Goal: Answer question/provide support: Share knowledge or assist other users

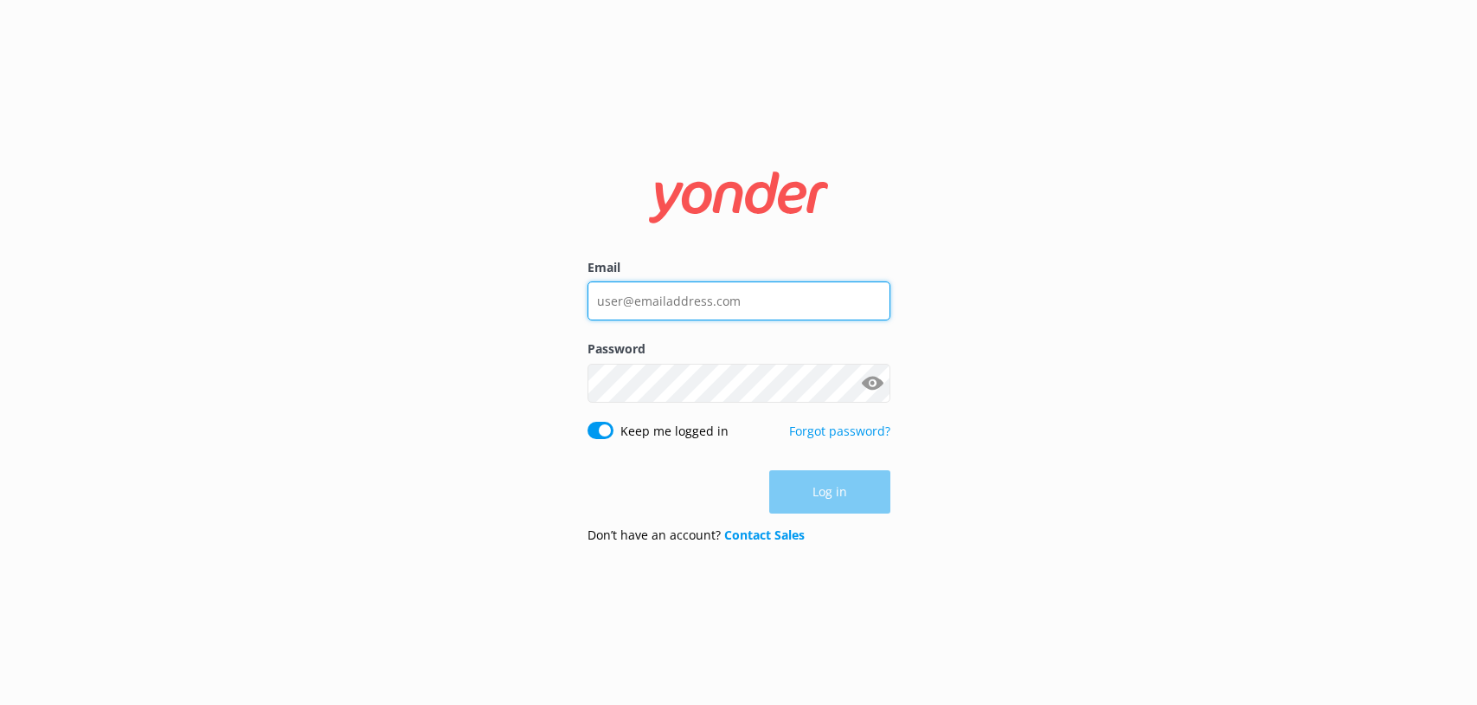
type input "[PERSON_NAME][EMAIL_ADDRESS][PERSON_NAME][DOMAIN_NAME]"
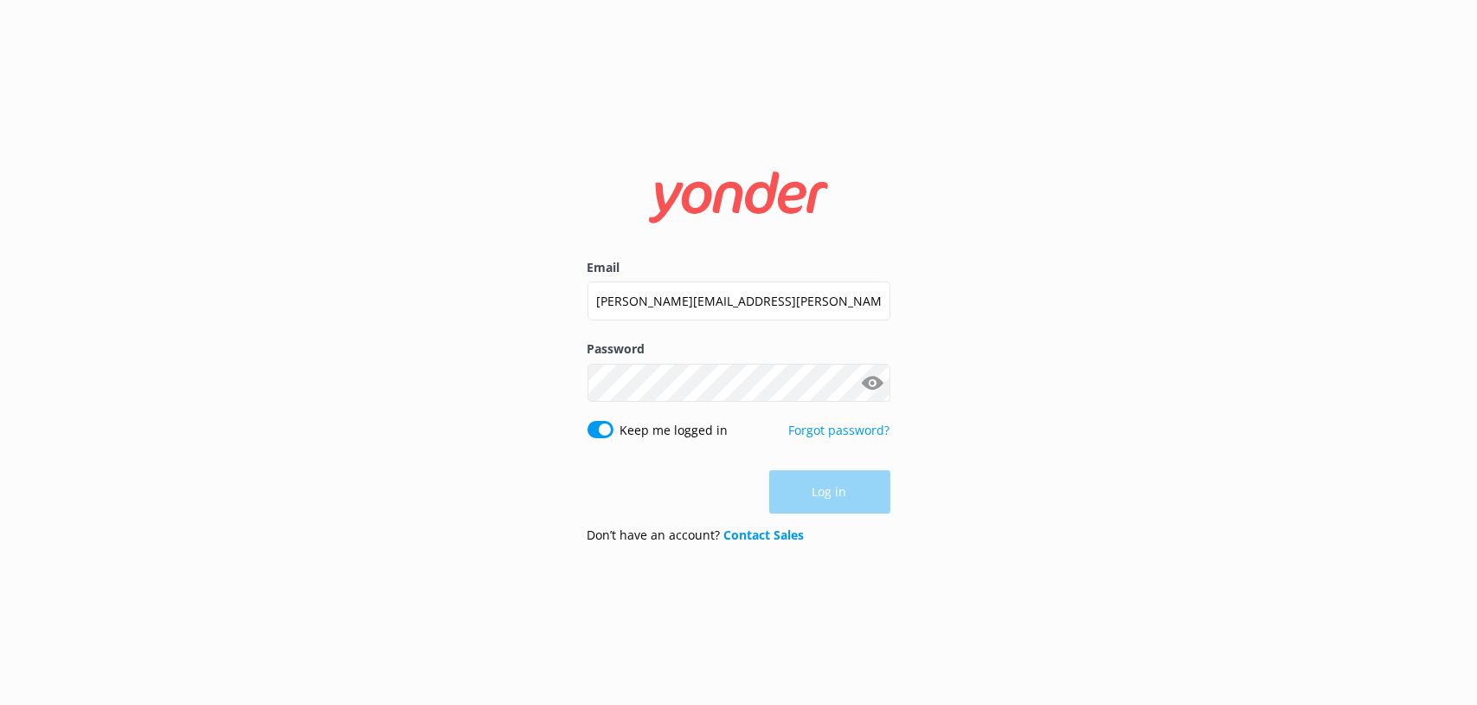
drag, startPoint x: 0, startPoint y: 0, endPoint x: 870, endPoint y: 497, distance: 1001.7
click at [870, 497] on div "Log in" at bounding box center [739, 491] width 303 height 43
click at [846, 489] on button "Log in" at bounding box center [829, 492] width 121 height 43
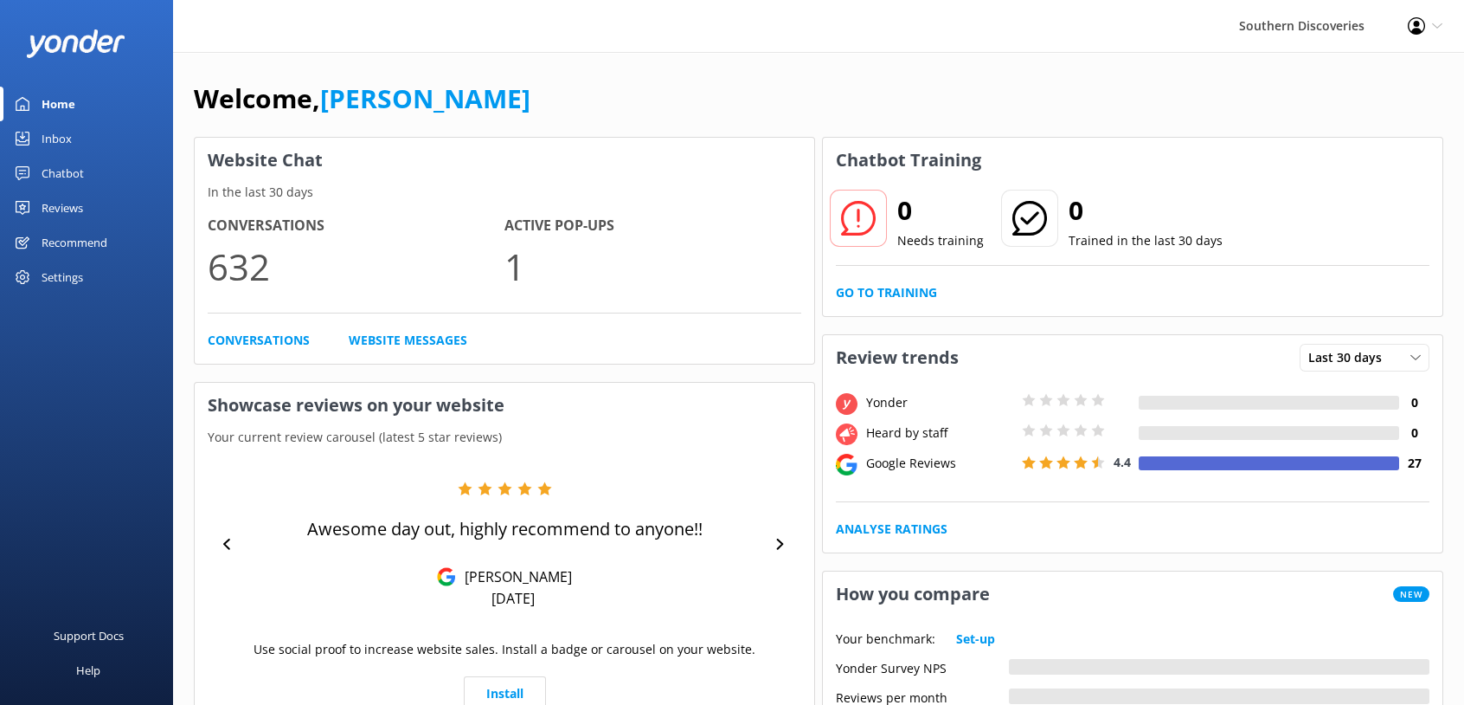
click at [69, 162] on div "Chatbot" at bounding box center [63, 173] width 42 height 35
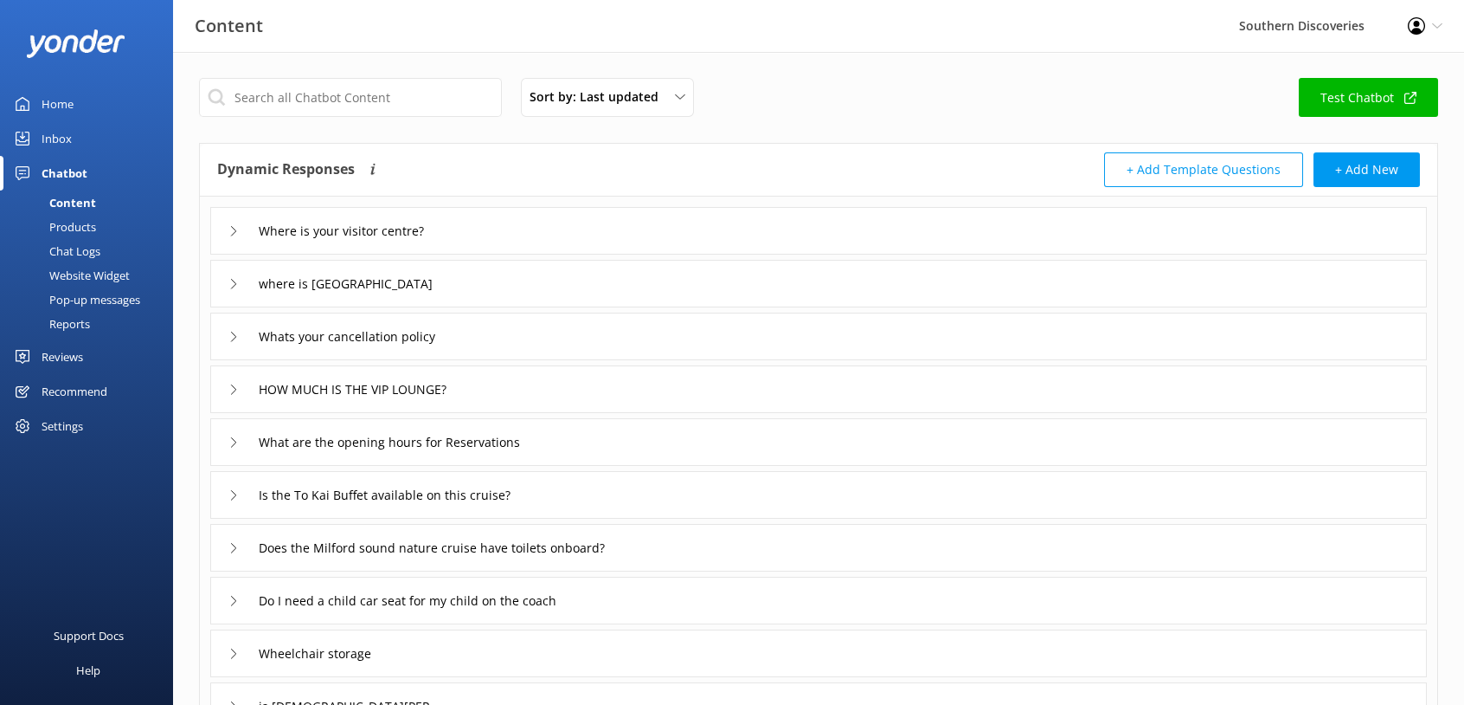
click at [54, 140] on div "Inbox" at bounding box center [57, 138] width 30 height 35
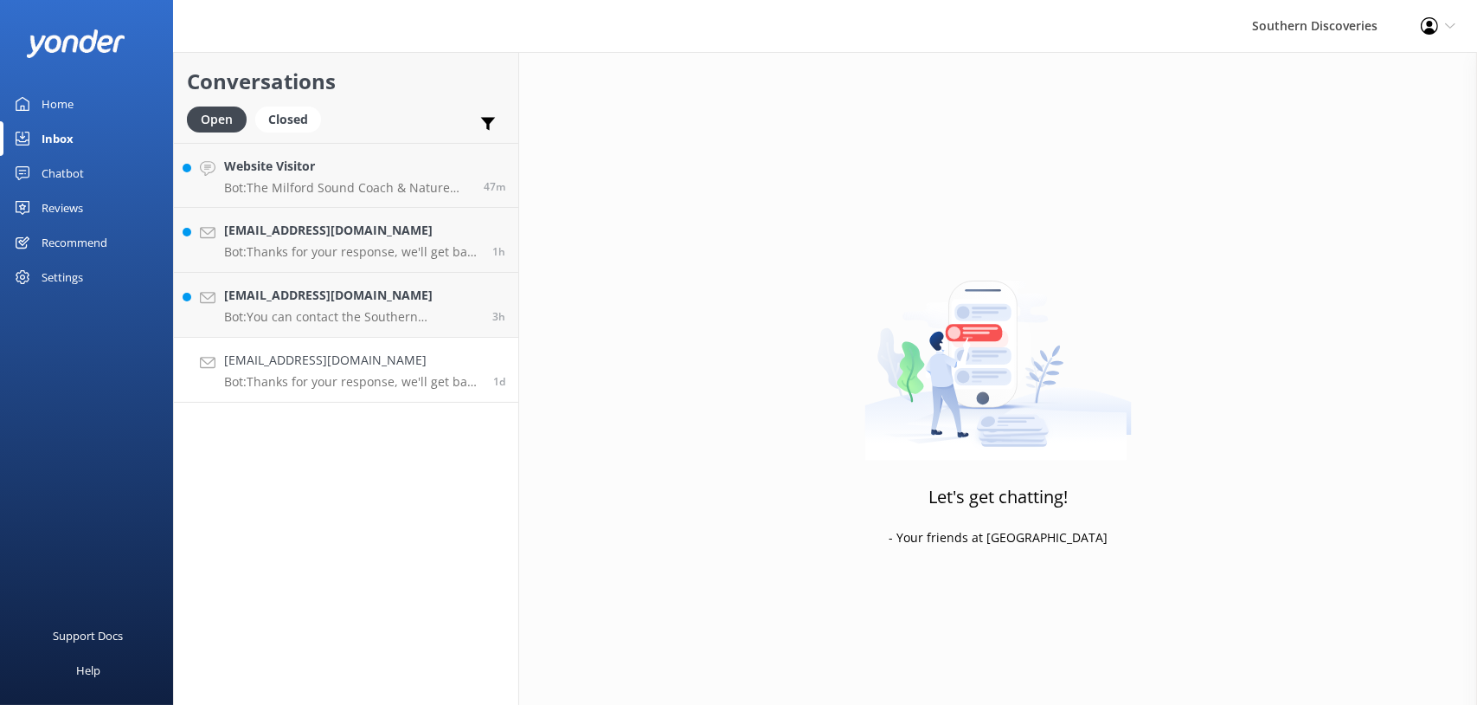
click at [325, 357] on h4 "[EMAIL_ADDRESS][DOMAIN_NAME]" at bounding box center [352, 360] width 256 height 19
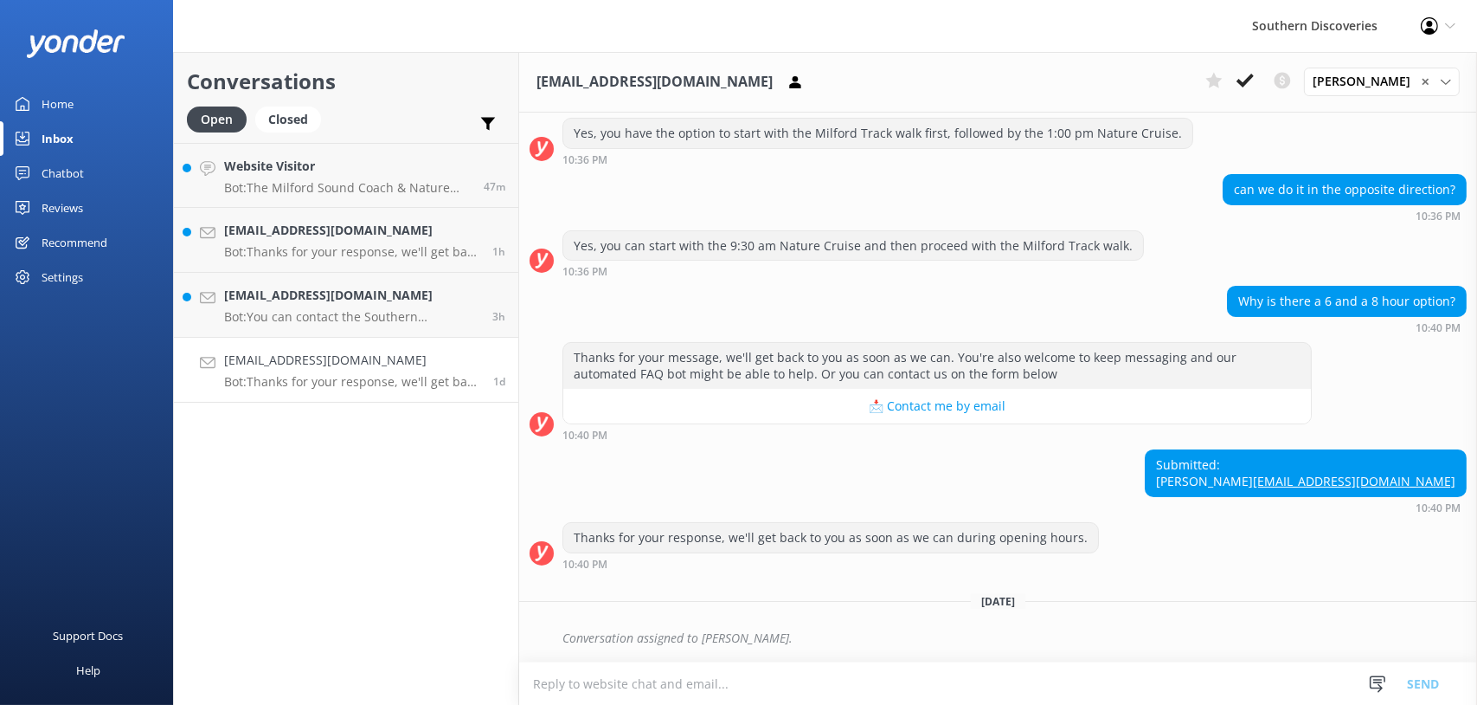
scroll to position [416, 0]
click at [275, 306] on div "[EMAIL_ADDRESS][DOMAIN_NAME] Bot: You can contact the Southern Discoveries team…" at bounding box center [351, 305] width 255 height 38
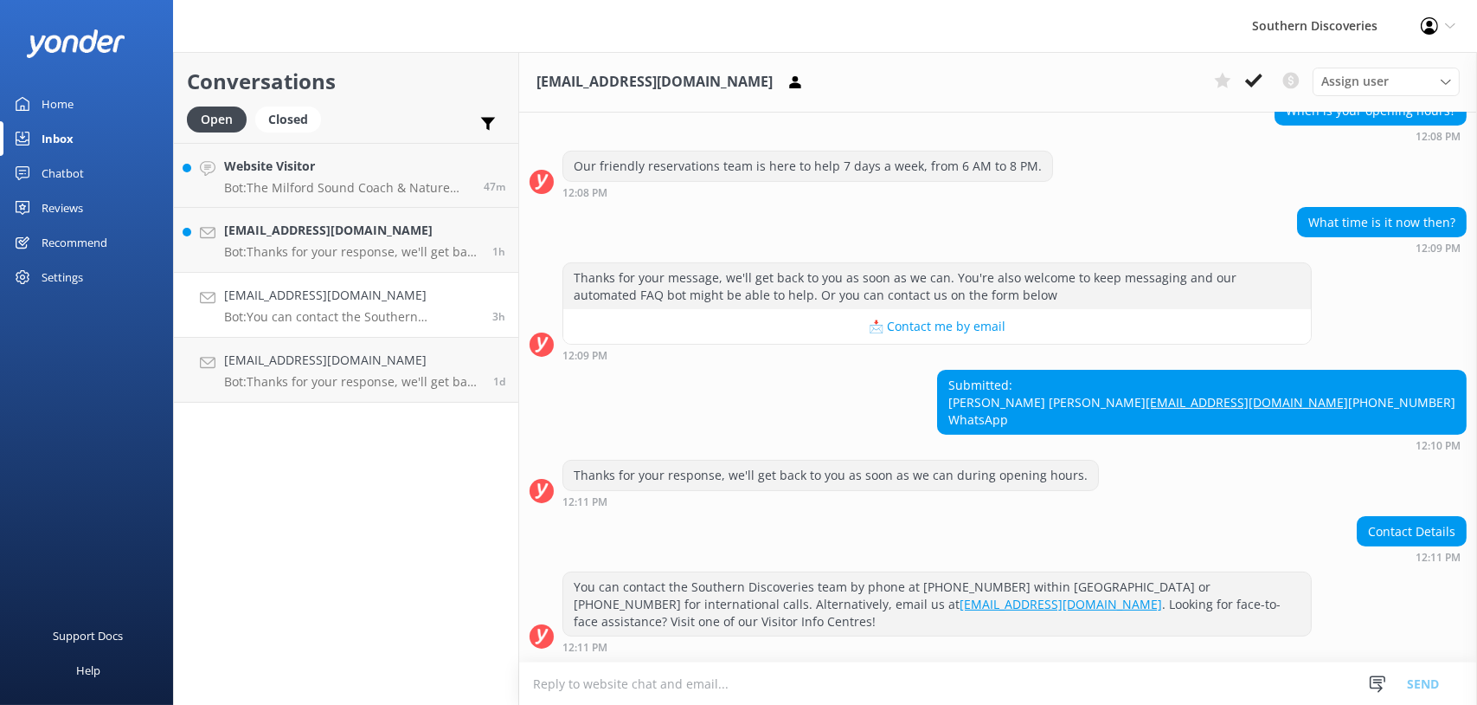
scroll to position [676, 0]
click at [319, 385] on p "Bot: Thanks for your response, we'll get back to you as soon as we can during o…" at bounding box center [352, 382] width 256 height 16
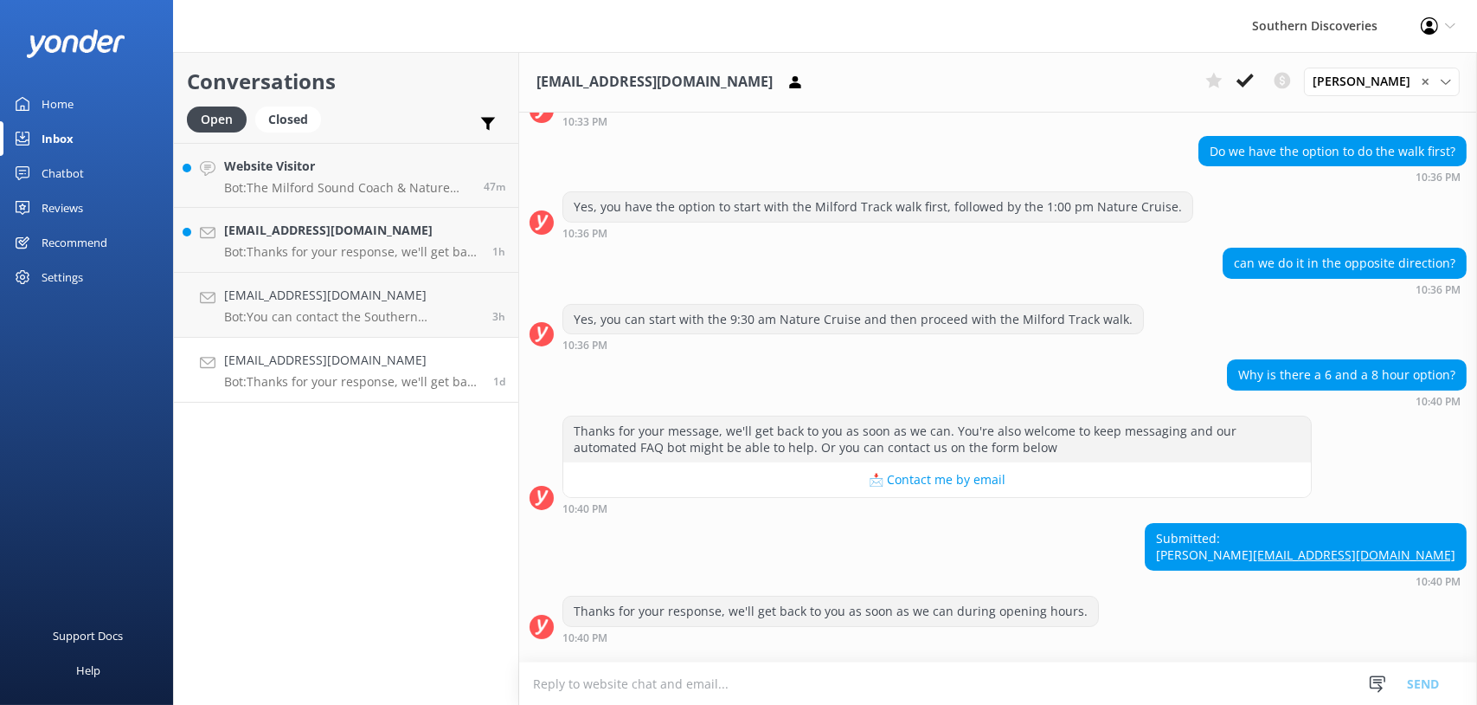
scroll to position [243, 0]
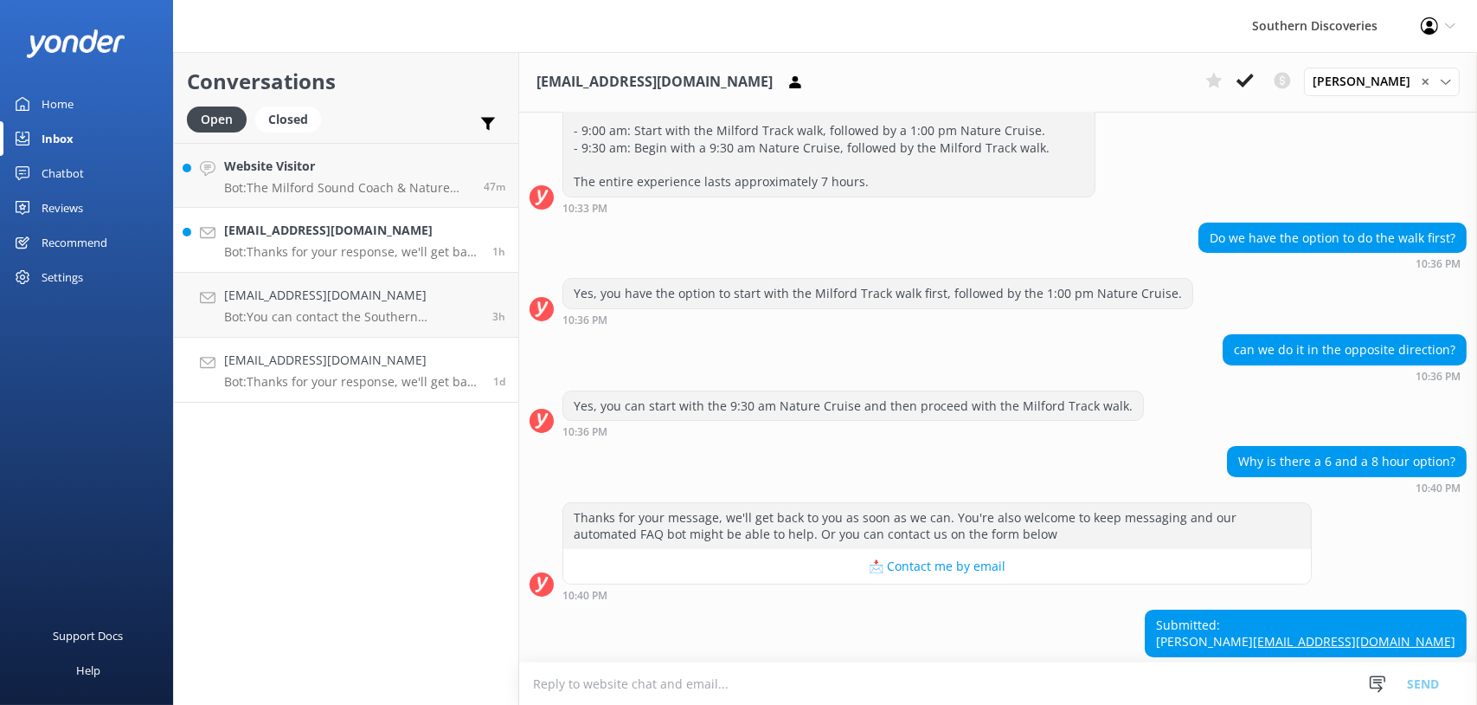
click at [307, 235] on h4 "[EMAIL_ADDRESS][DOMAIN_NAME]" at bounding box center [351, 230] width 255 height 19
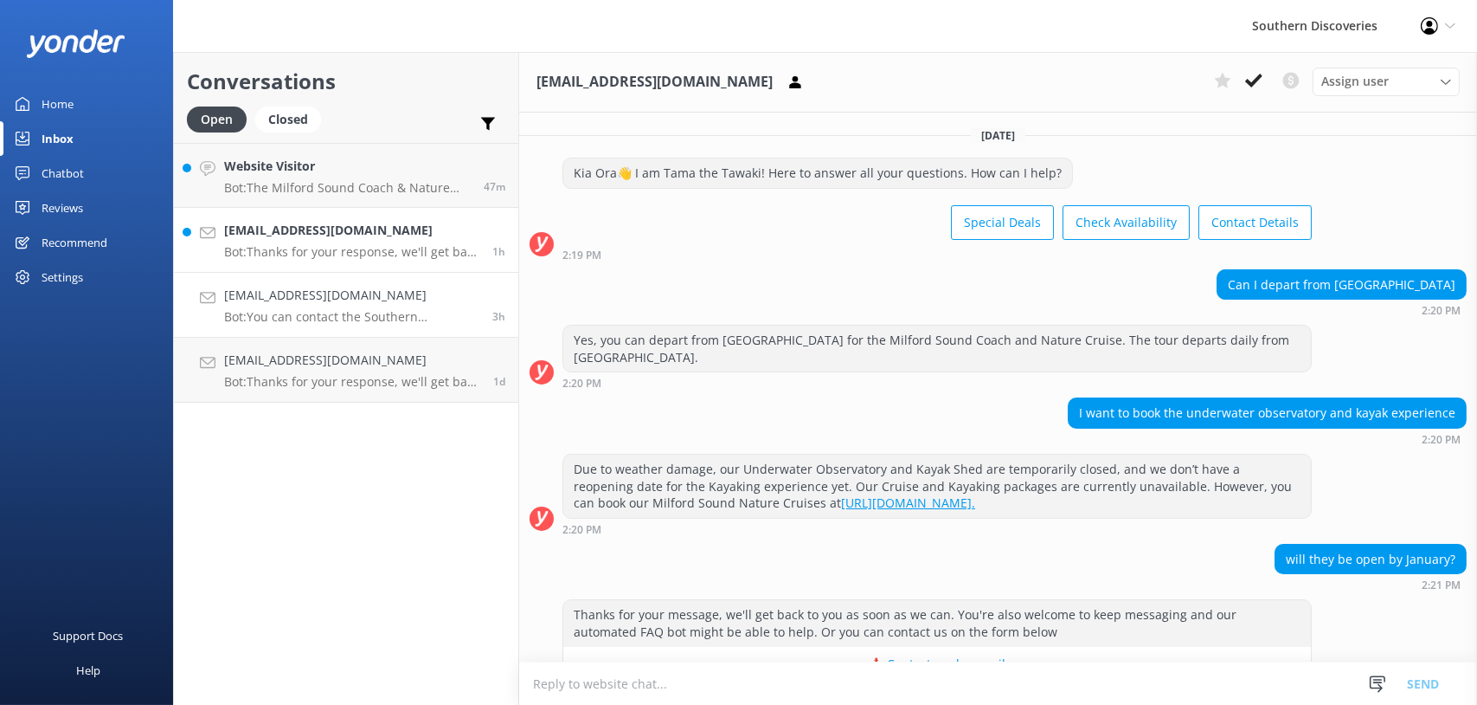
click at [344, 306] on div "[EMAIL_ADDRESS][DOMAIN_NAME] Bot: You can contact the Southern Discoveries team…" at bounding box center [351, 305] width 255 height 38
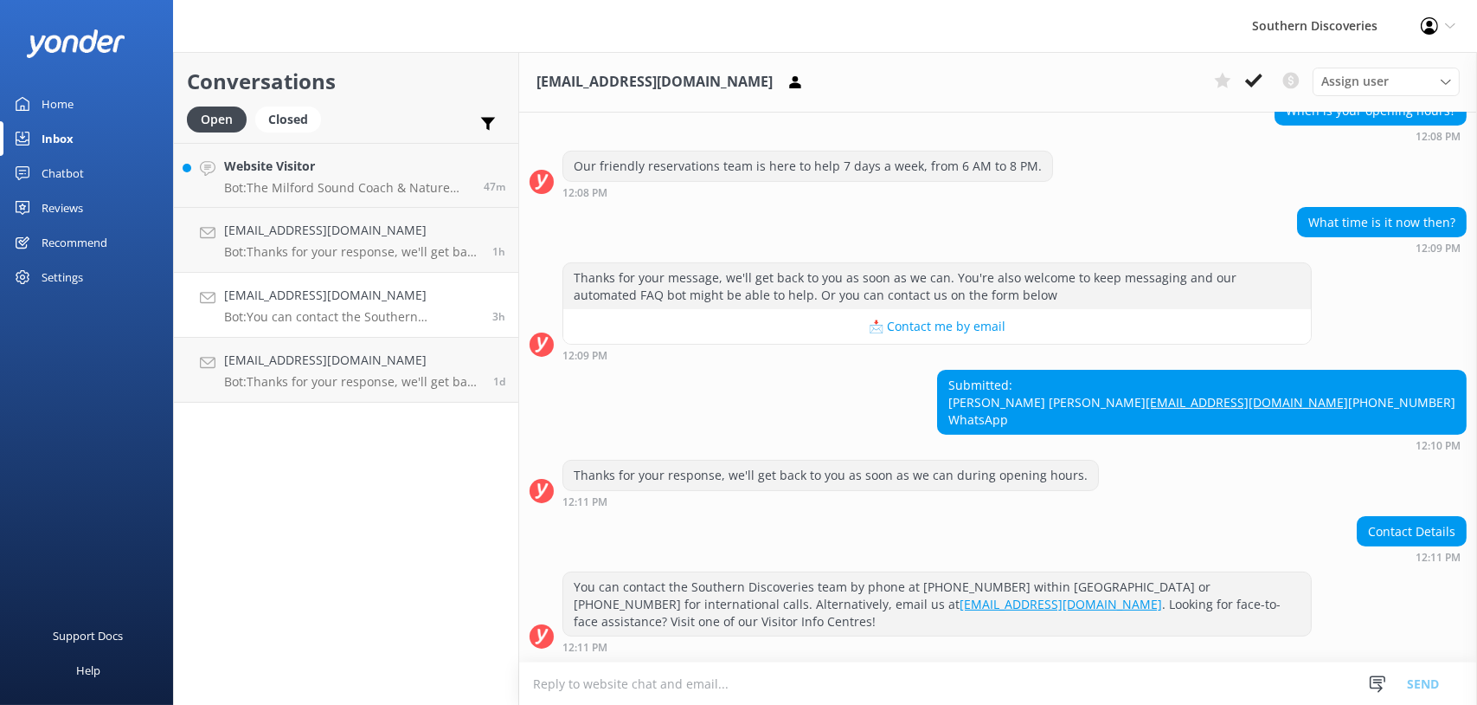
scroll to position [676, 0]
click at [1442, 77] on icon at bounding box center [1446, 82] width 10 height 10
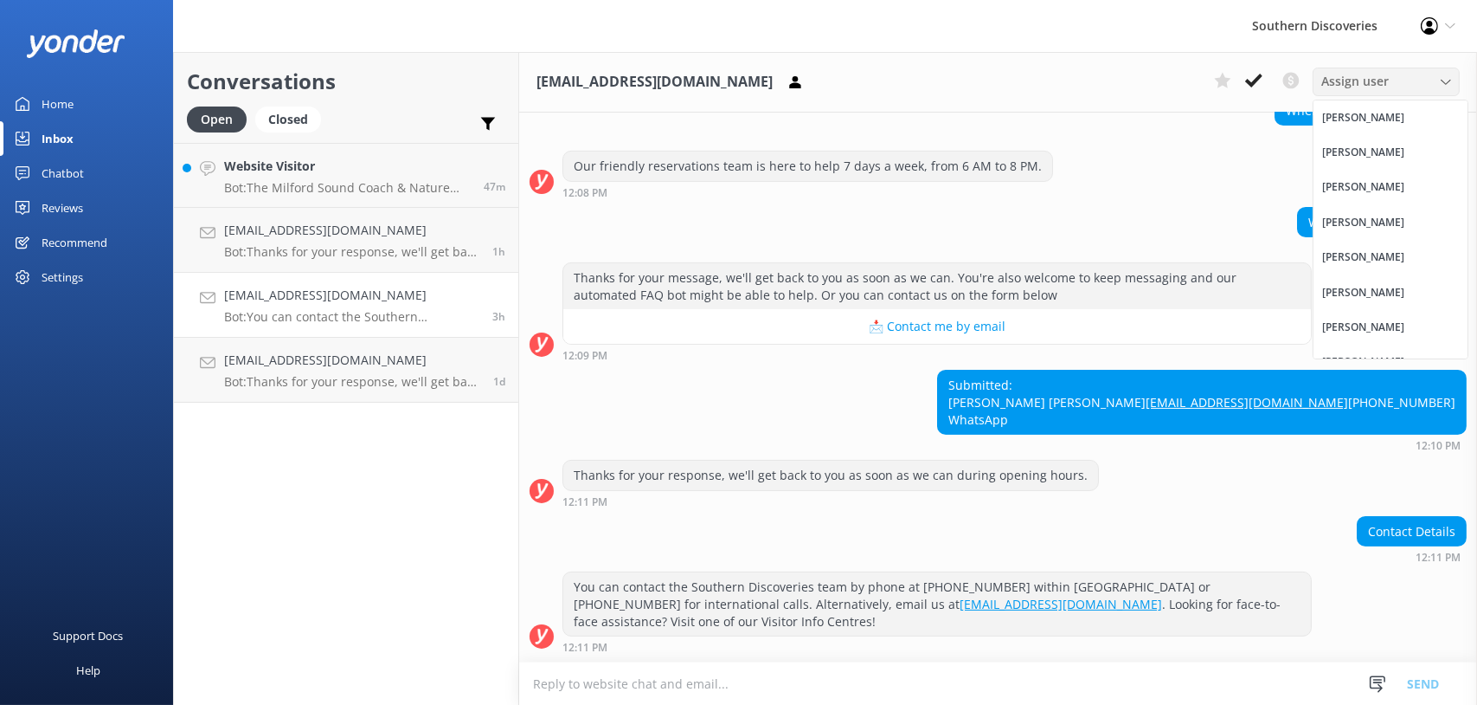
click at [1442, 77] on icon at bounding box center [1446, 82] width 10 height 10
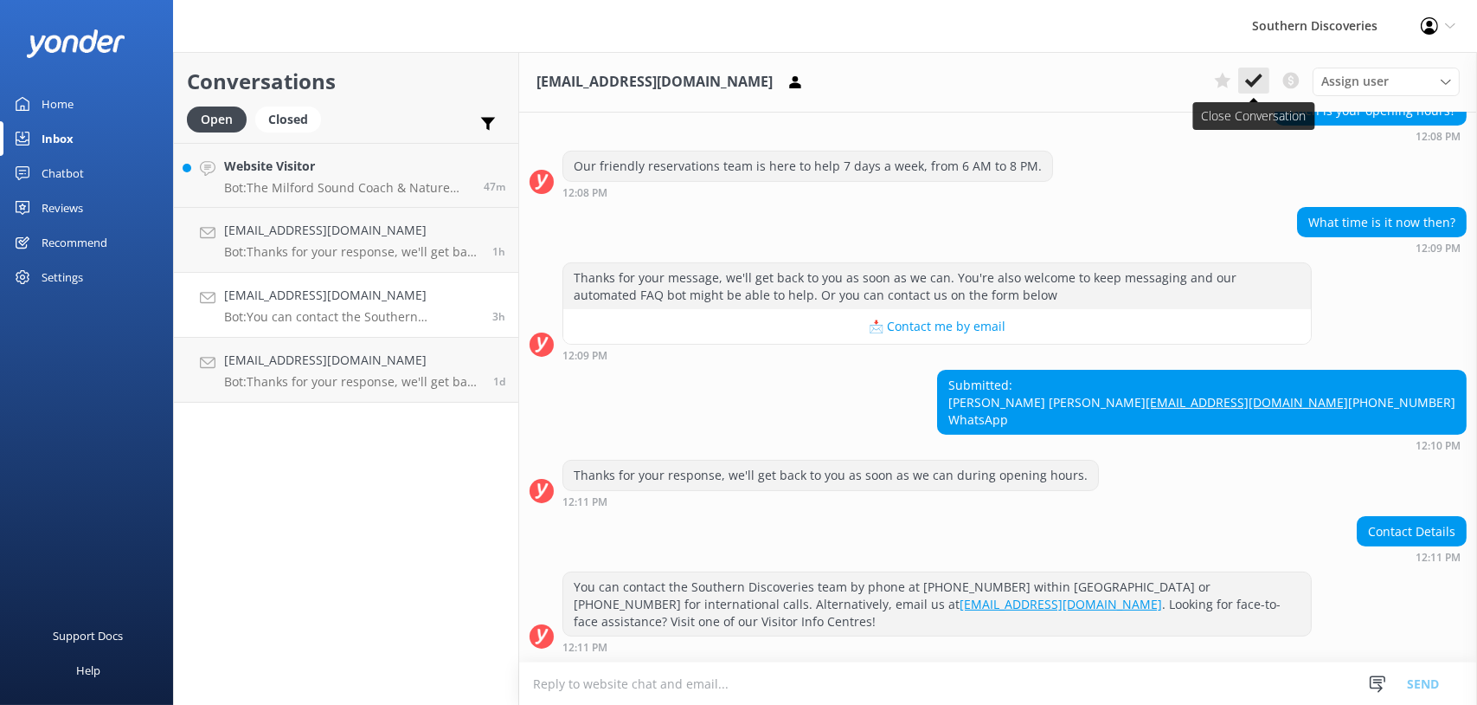
click at [1247, 76] on icon at bounding box center [1253, 80] width 17 height 17
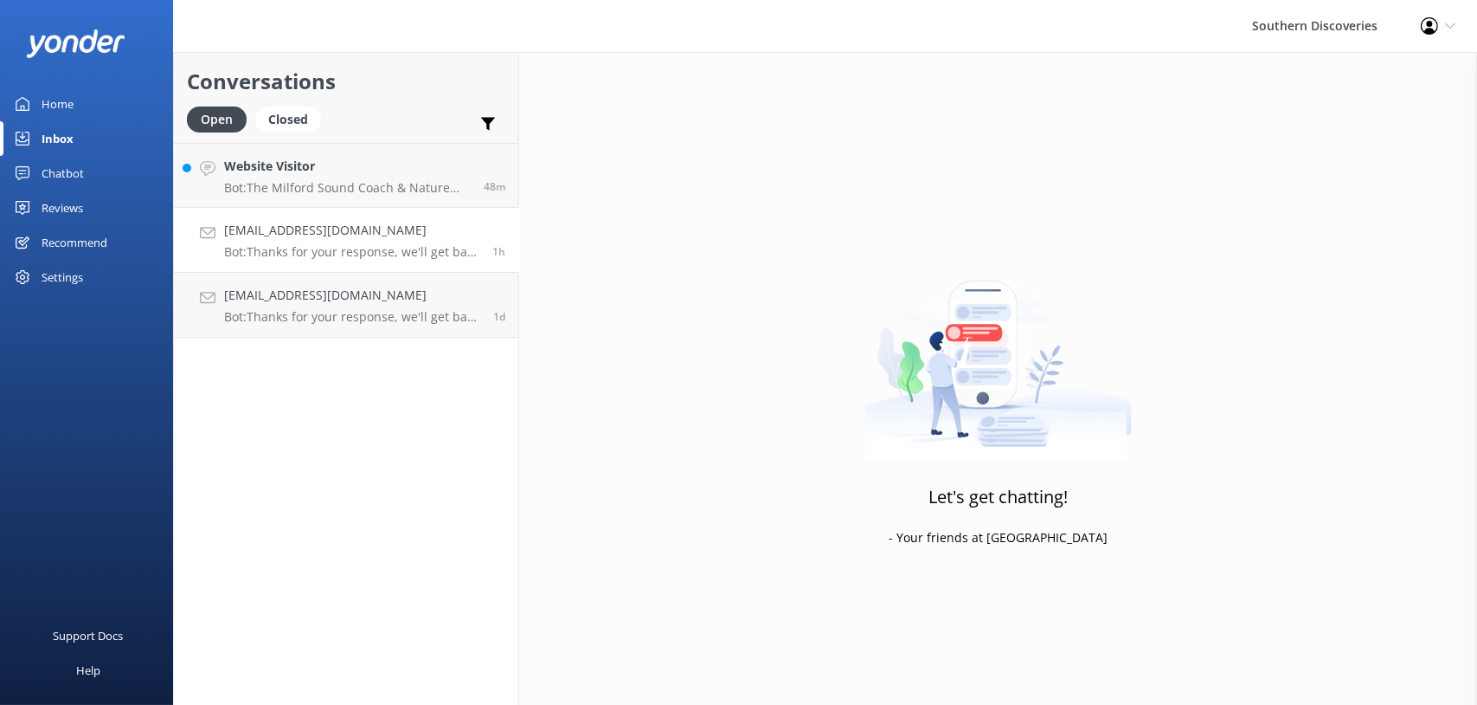
click at [261, 232] on h4 "[EMAIL_ADDRESS][DOMAIN_NAME]" at bounding box center [351, 230] width 255 height 19
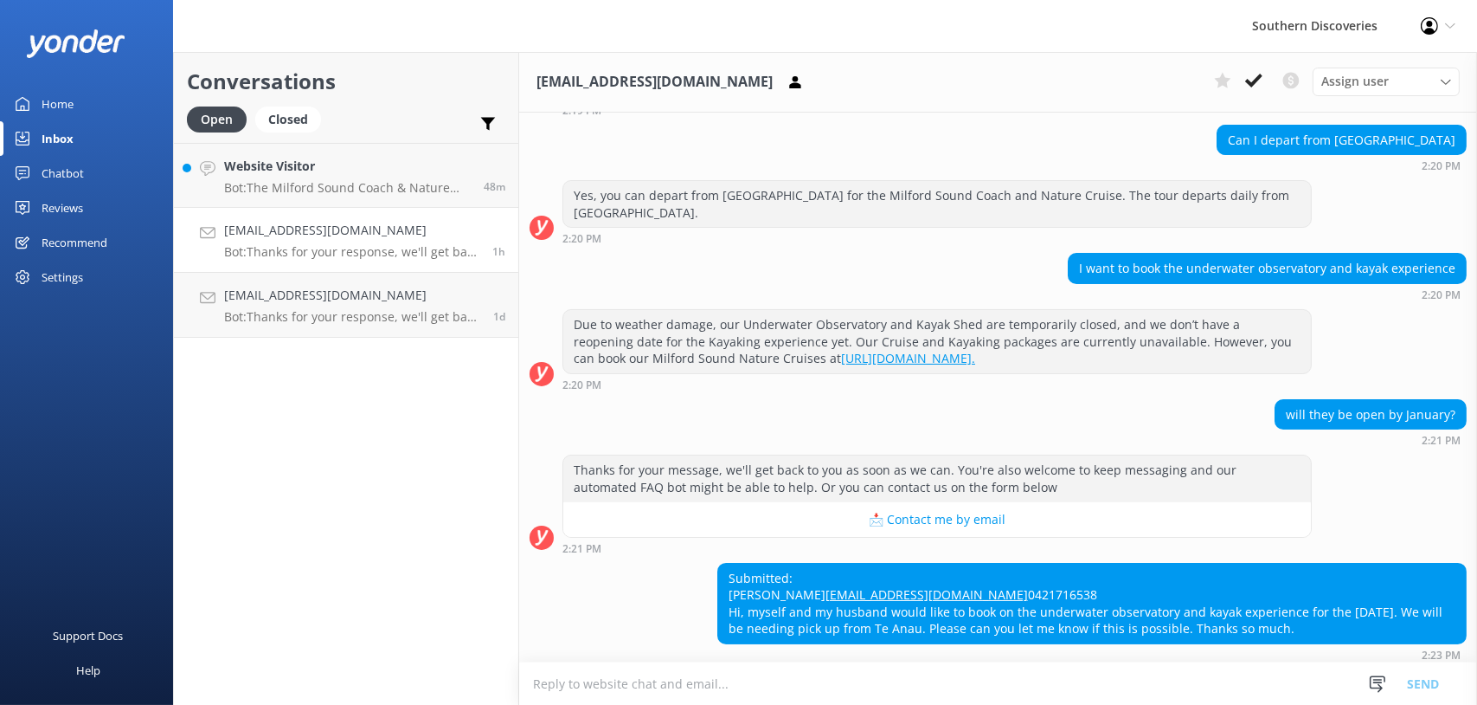
scroll to position [222, 0]
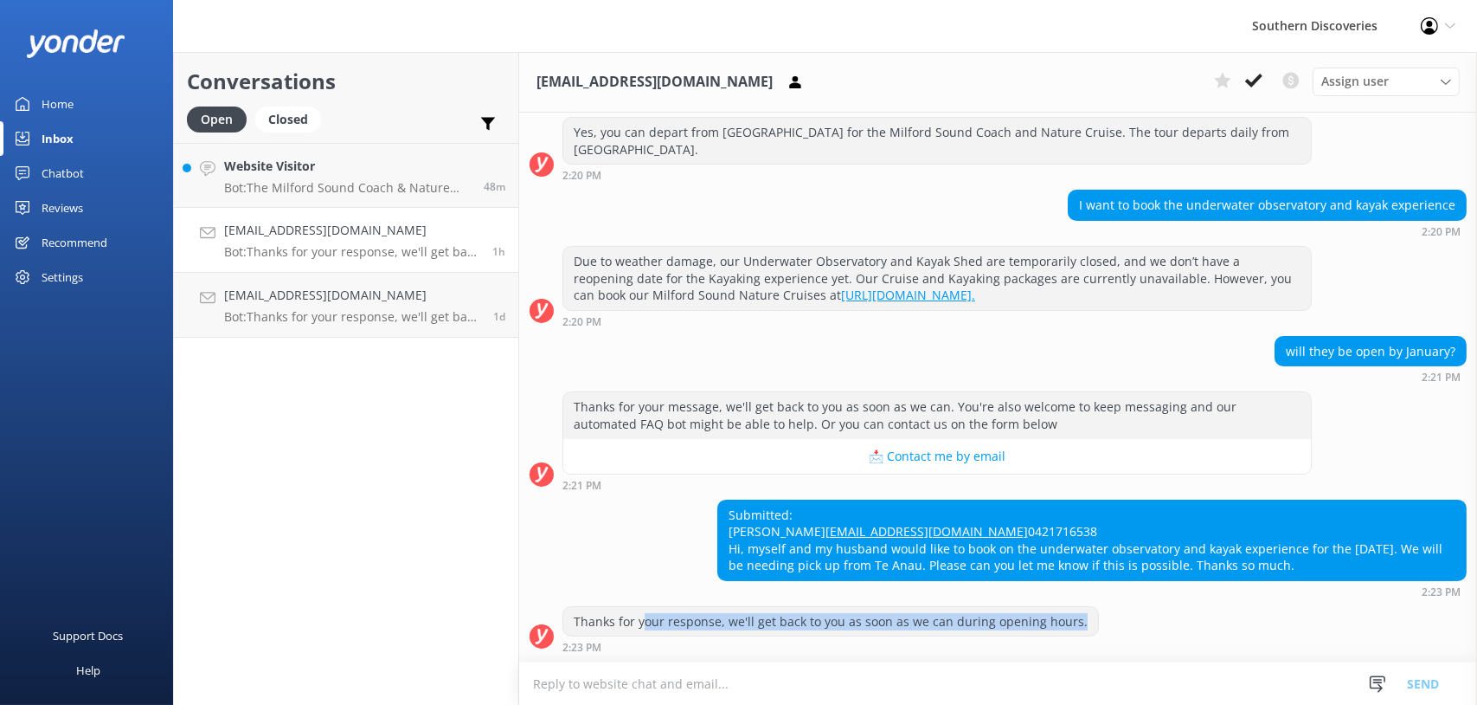
drag, startPoint x: 653, startPoint y: 621, endPoint x: 1097, endPoint y: 611, distance: 445.0
click at [1097, 611] on div "Thanks for your response, we'll get back to you as soon as we can during openin…" at bounding box center [998, 630] width 958 height 48
drag, startPoint x: 1097, startPoint y: 611, endPoint x: 1076, endPoint y: 634, distance: 31.2
click at [1079, 634] on div "Thanks for your response, we'll get back to you as soon as we can during openin…" at bounding box center [831, 630] width 537 height 48
drag, startPoint x: 1060, startPoint y: 545, endPoint x: 1373, endPoint y: 563, distance: 312.9
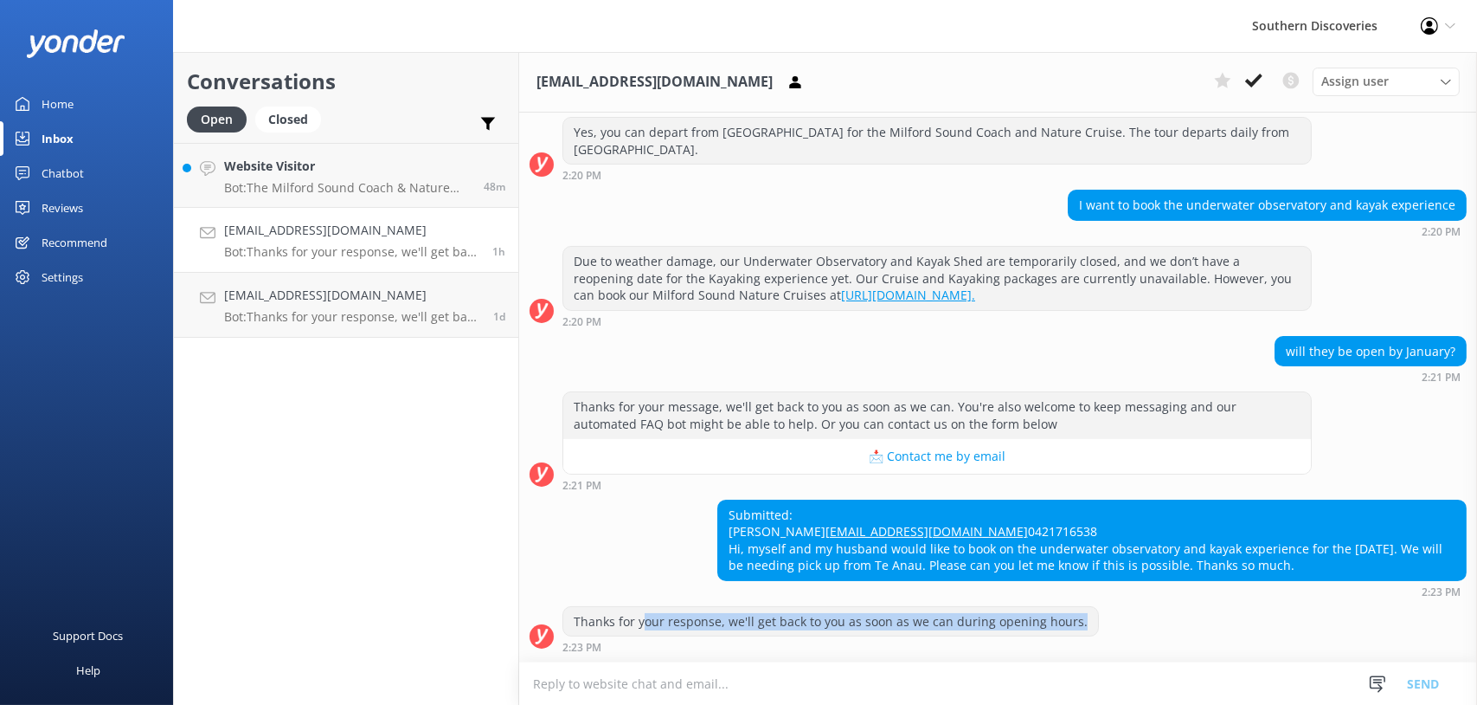
click at [1373, 563] on div "Submitted: [PERSON_NAME] [PERSON_NAME][EMAIL_ADDRESS][DOMAIN_NAME] 0421716538 H…" at bounding box center [1092, 540] width 748 height 80
click at [920, 566] on div "Submitted: [PERSON_NAME] [PERSON_NAME][EMAIL_ADDRESS][DOMAIN_NAME] 0421716538 H…" at bounding box center [1092, 540] width 748 height 80
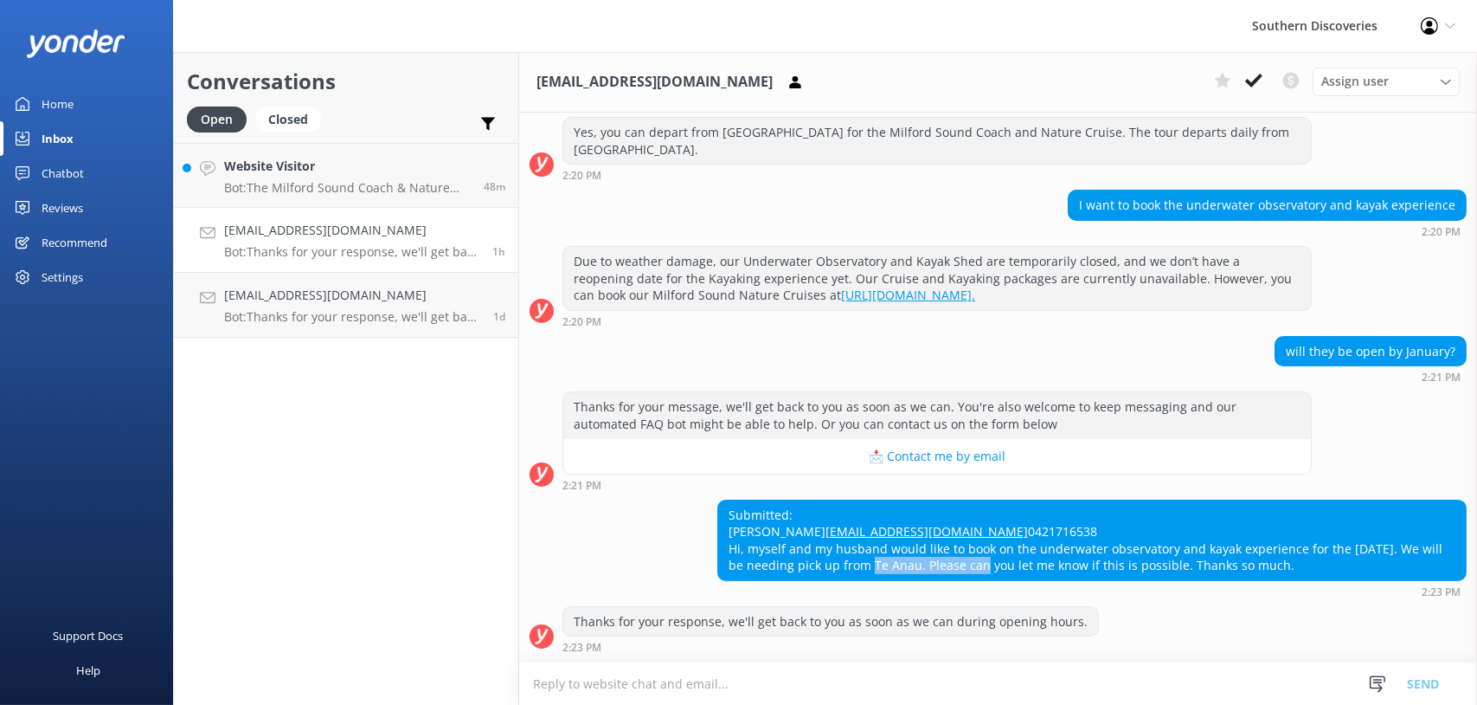
drag, startPoint x: 847, startPoint y: 563, endPoint x: 958, endPoint y: 560, distance: 110.8
click at [958, 560] on div "Submitted: [PERSON_NAME] [PERSON_NAME][EMAIL_ADDRESS][DOMAIN_NAME] 0421716538 H…" at bounding box center [1092, 540] width 748 height 80
click at [1048, 565] on div "Submitted: [PERSON_NAME] [PERSON_NAME][EMAIL_ADDRESS][DOMAIN_NAME] 0421716538 H…" at bounding box center [1092, 540] width 748 height 80
drag, startPoint x: 961, startPoint y: 546, endPoint x: 1227, endPoint y: 566, distance: 267.3
click at [1227, 566] on div "Submitted: [PERSON_NAME] [PERSON_NAME][EMAIL_ADDRESS][DOMAIN_NAME] 0421716538 H…" at bounding box center [1092, 540] width 748 height 80
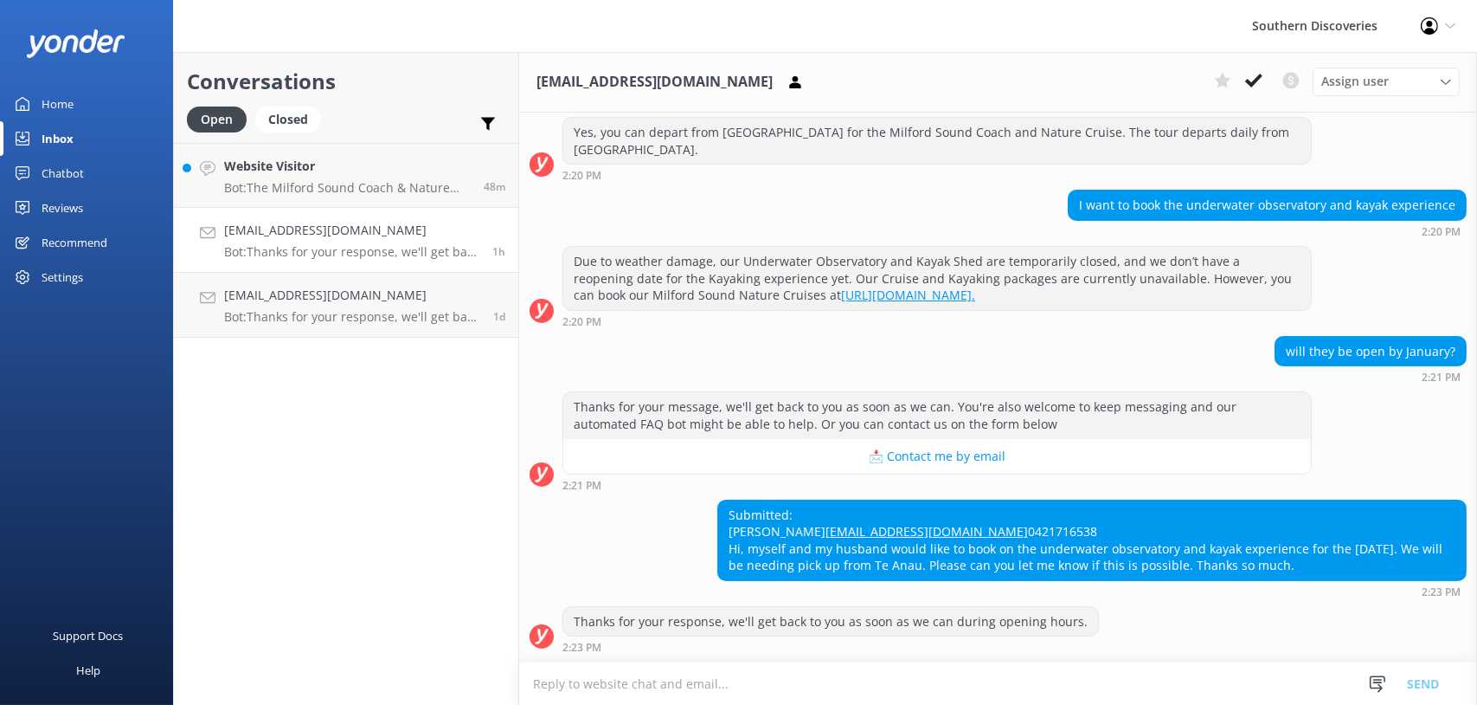
drag, startPoint x: 1134, startPoint y: 544, endPoint x: 1346, endPoint y: 570, distance: 213.6
click at [1346, 570] on div "Submitted: [PERSON_NAME] [PERSON_NAME][EMAIL_ADDRESS][DOMAIN_NAME] 0421716538 H…" at bounding box center [1092, 540] width 748 height 80
click at [811, 565] on div "Submitted: [PERSON_NAME] [PERSON_NAME][EMAIL_ADDRESS][DOMAIN_NAME] 0421716538 H…" at bounding box center [1092, 540] width 748 height 80
drag, startPoint x: 828, startPoint y: 557, endPoint x: 1057, endPoint y: 559, distance: 228.5
click at [1057, 559] on div "Submitted: [PERSON_NAME] [PERSON_NAME][EMAIL_ADDRESS][DOMAIN_NAME] 0421716538 H…" at bounding box center [1092, 540] width 748 height 80
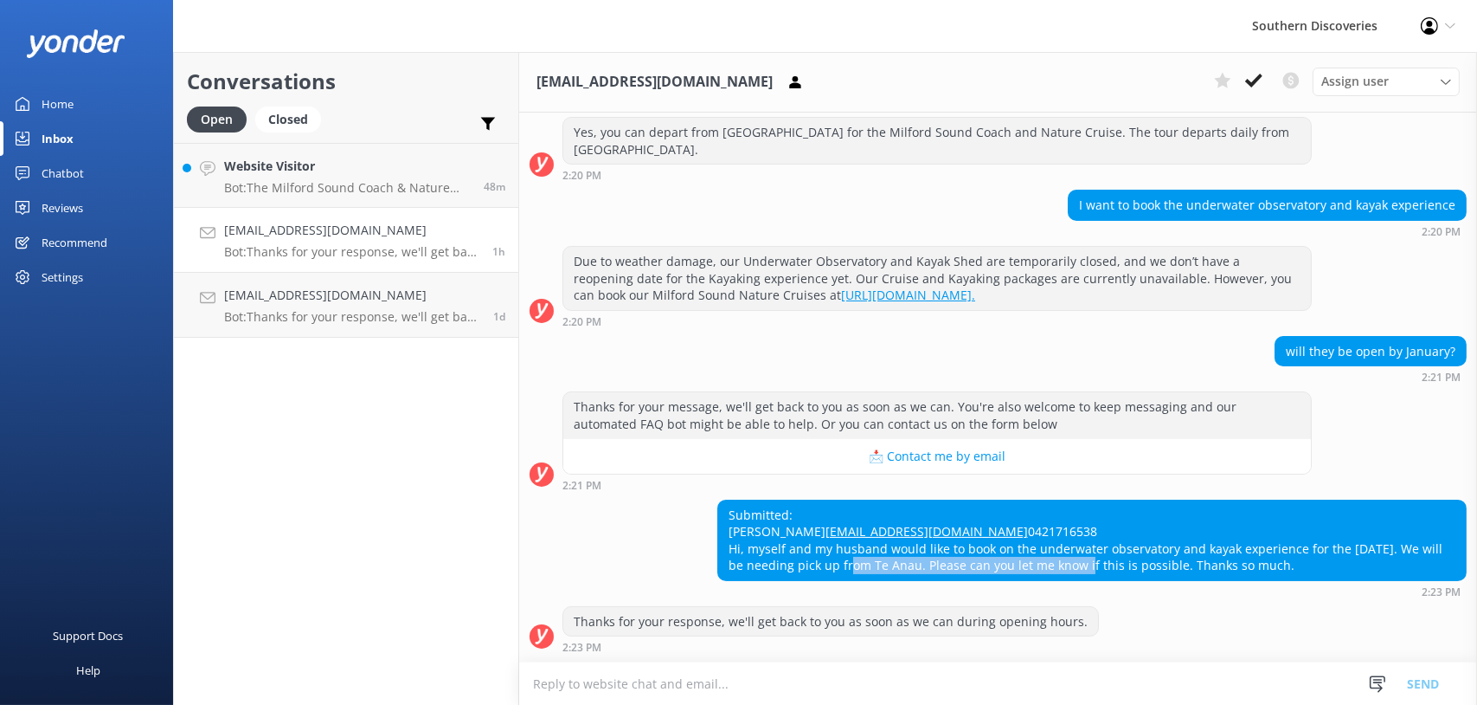
click at [1055, 563] on div "Submitted: [PERSON_NAME] [PERSON_NAME][EMAIL_ADDRESS][DOMAIN_NAME] 0421716538 H…" at bounding box center [1092, 540] width 748 height 80
drag, startPoint x: 789, startPoint y: 545, endPoint x: 781, endPoint y: 546, distance: 8.7
click at [791, 545] on div "Submitted: [PERSON_NAME] [PERSON_NAME][EMAIL_ADDRESS][DOMAIN_NAME] 0421716538 H…" at bounding box center [1092, 540] width 748 height 80
click at [1438, 72] on div "Assign user" at bounding box center [1386, 81] width 138 height 19
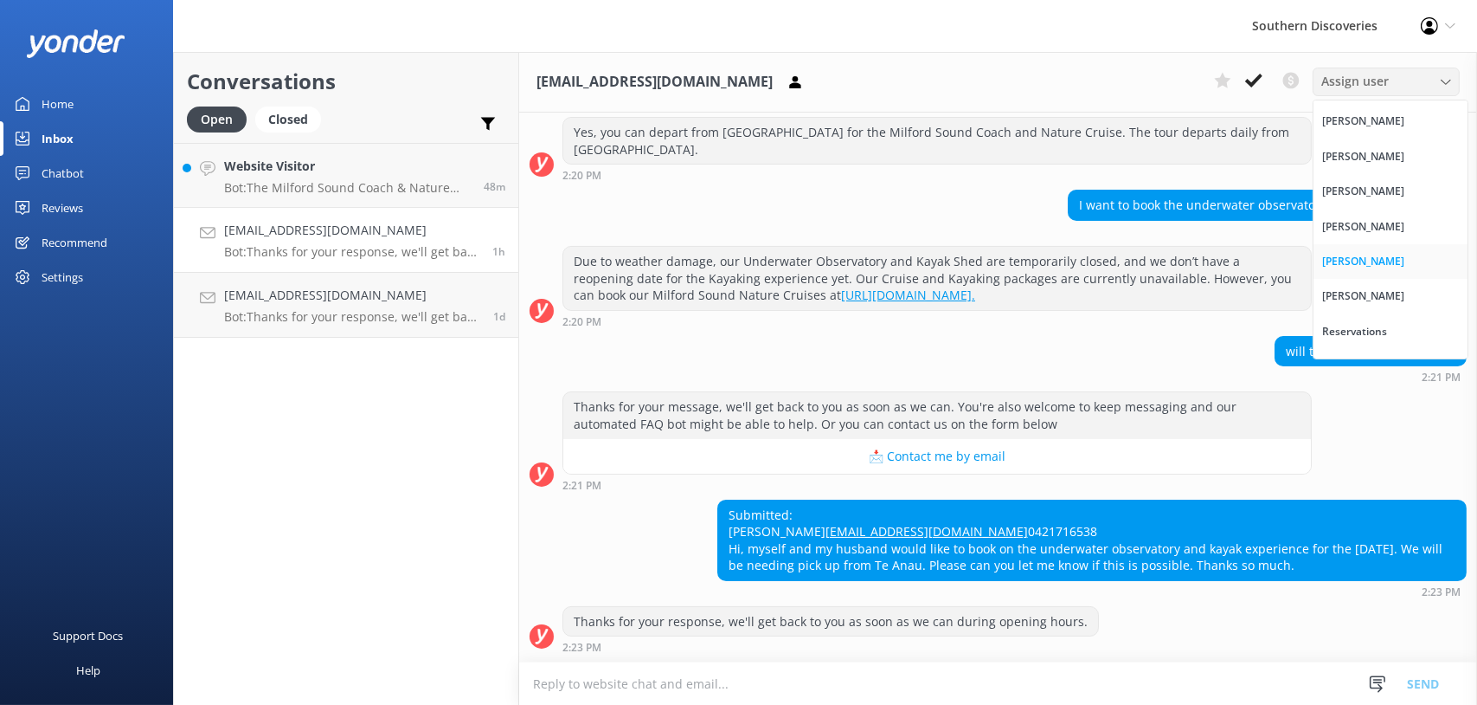
scroll to position [230, 0]
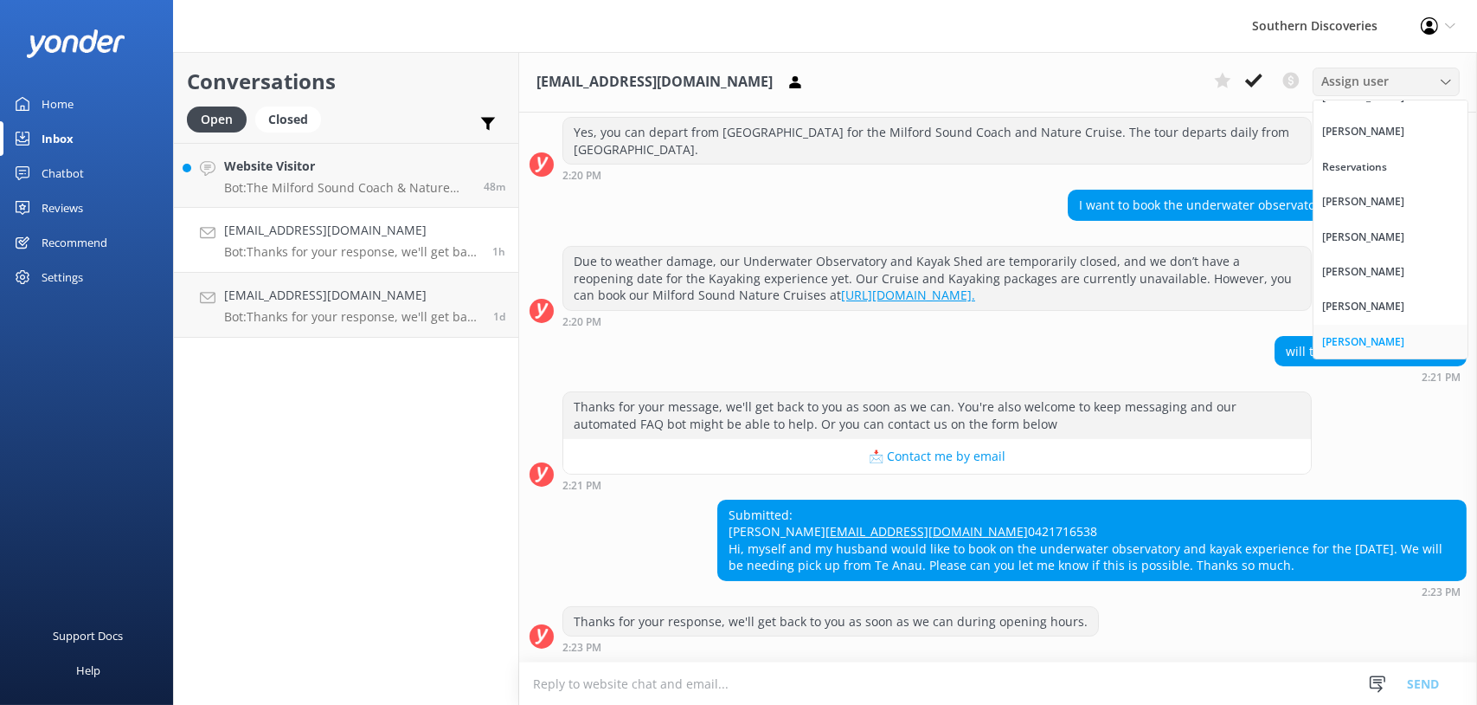
click at [1371, 335] on link "[PERSON_NAME]" at bounding box center [1391, 342] width 154 height 35
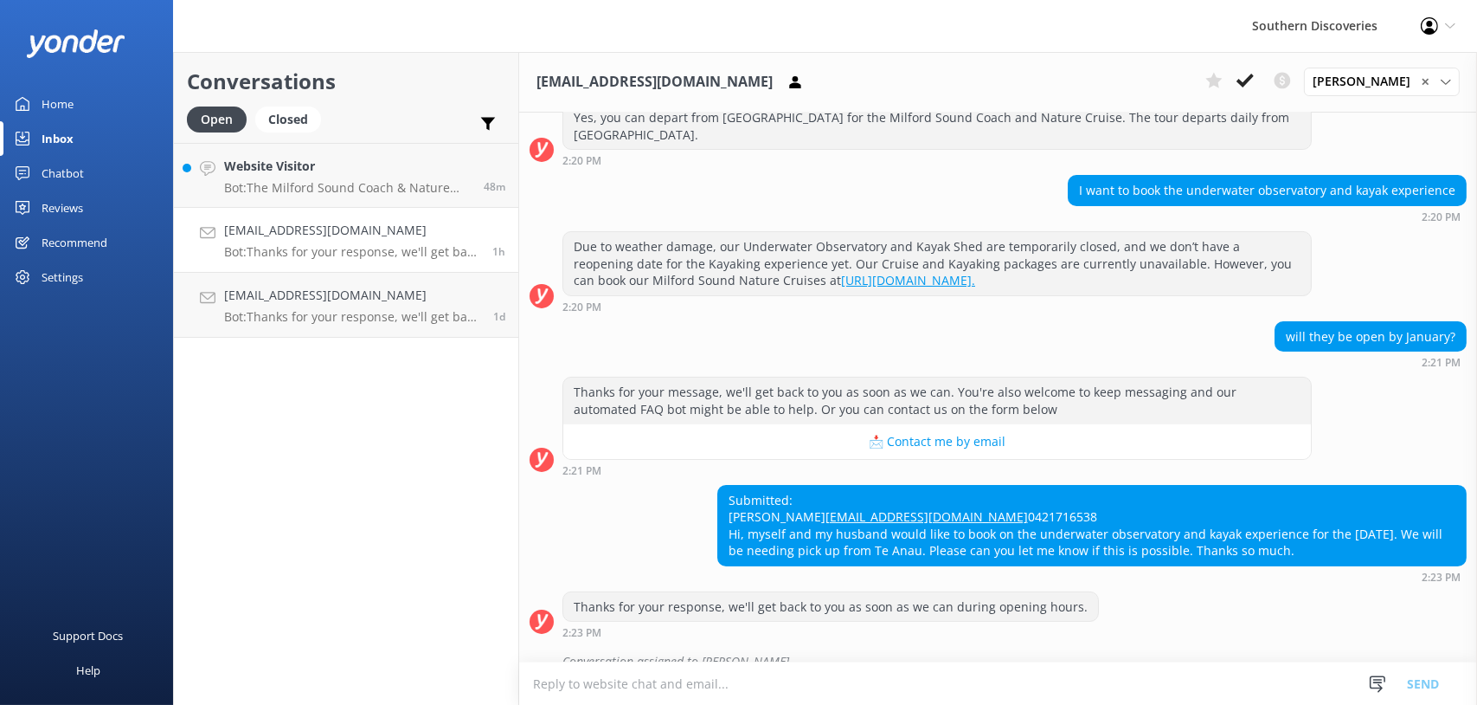
scroll to position [260, 0]
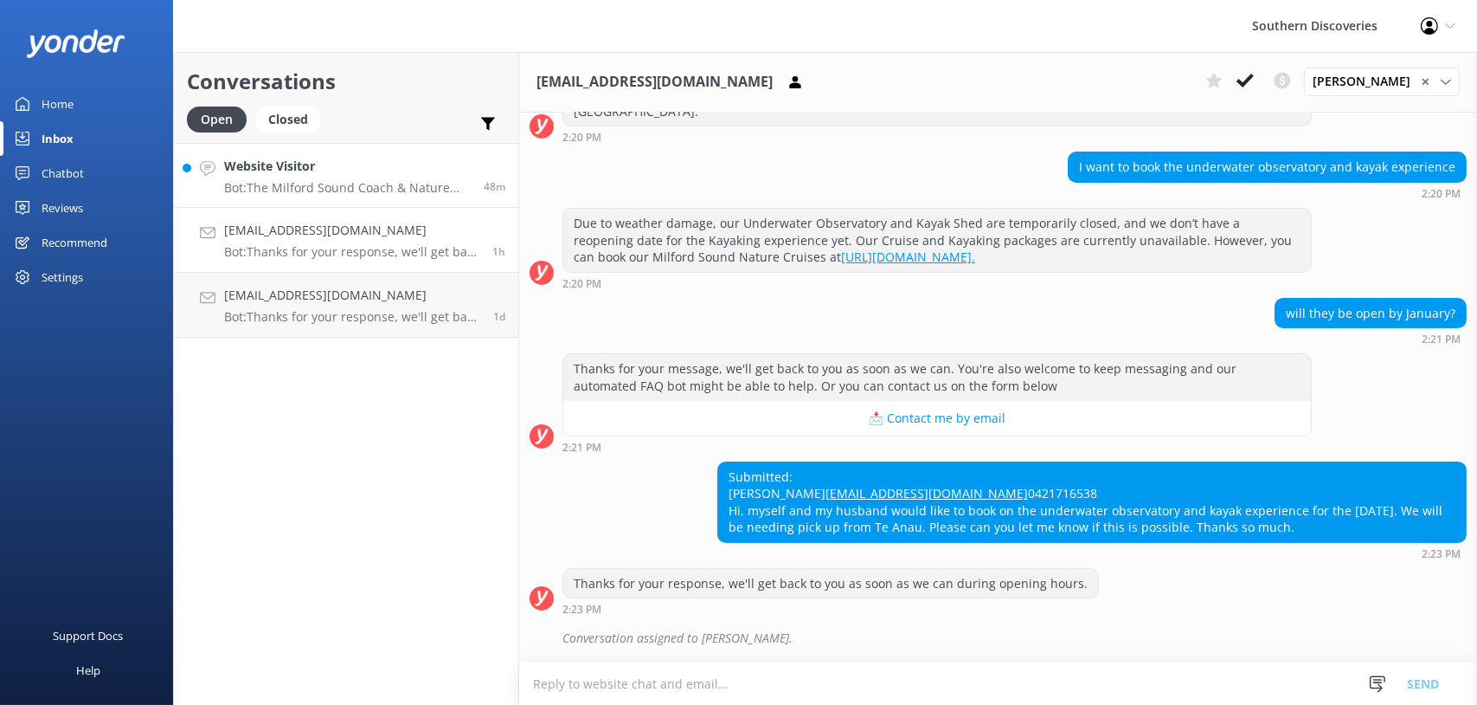
click at [299, 172] on h4 "Website Visitor" at bounding box center [347, 166] width 247 height 19
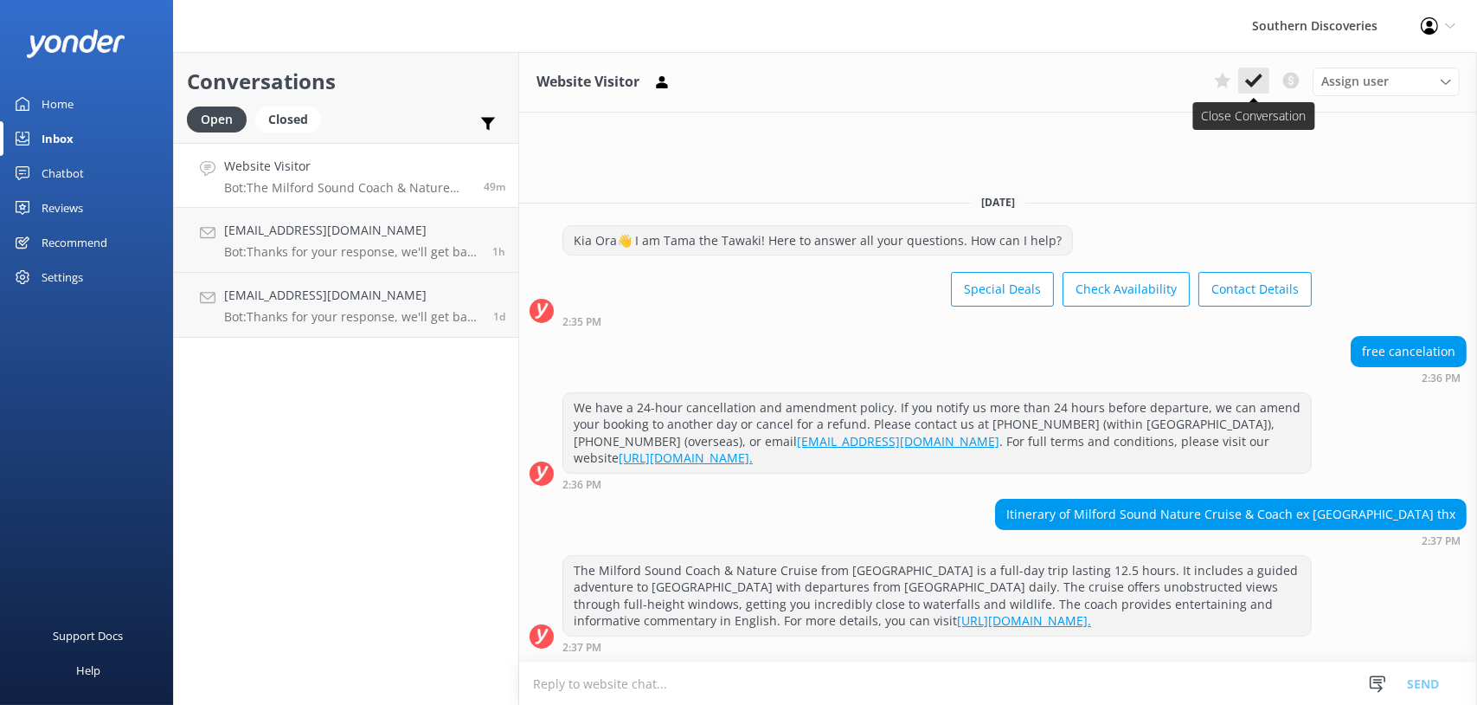
click at [1258, 75] on icon at bounding box center [1253, 80] width 17 height 17
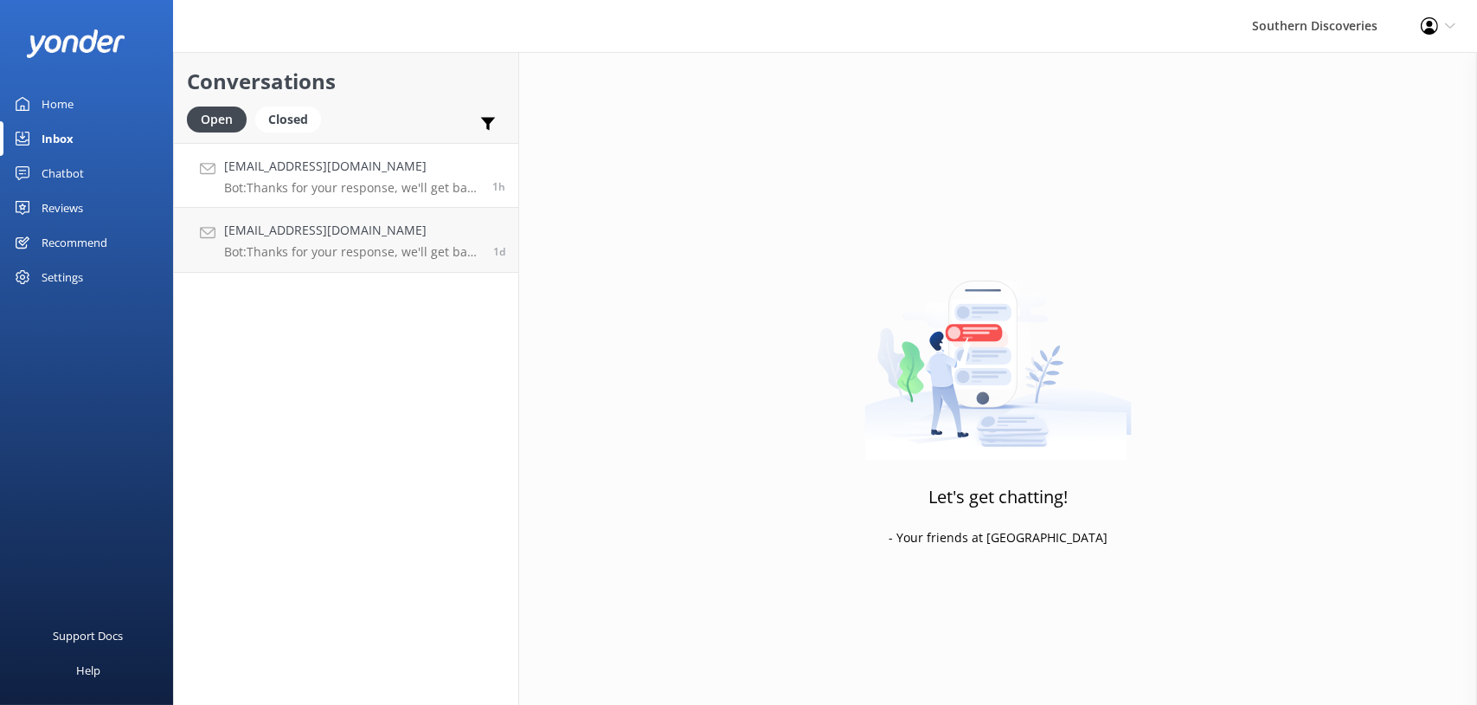
click at [347, 189] on p "Bot: Thanks for your response, we'll get back to you as soon as we can during o…" at bounding box center [351, 188] width 255 height 16
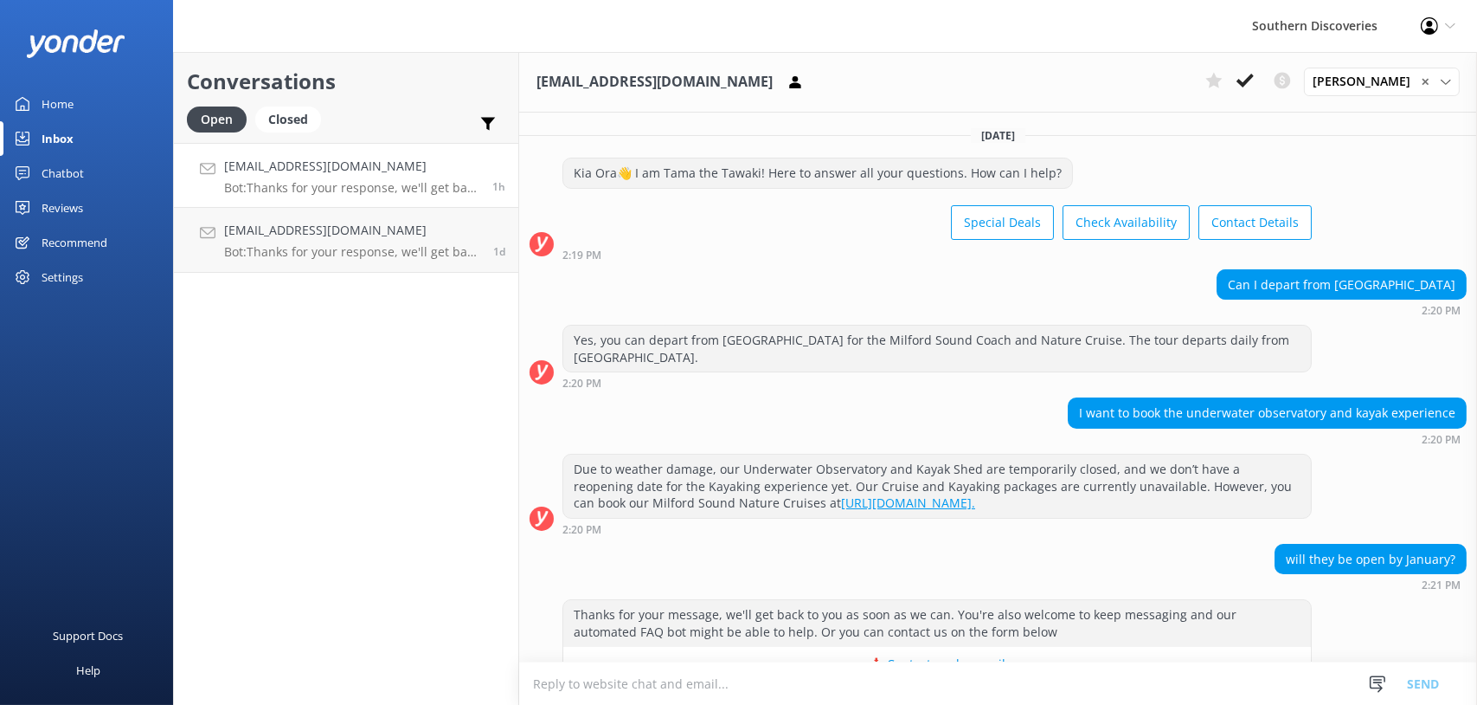
scroll to position [260, 0]
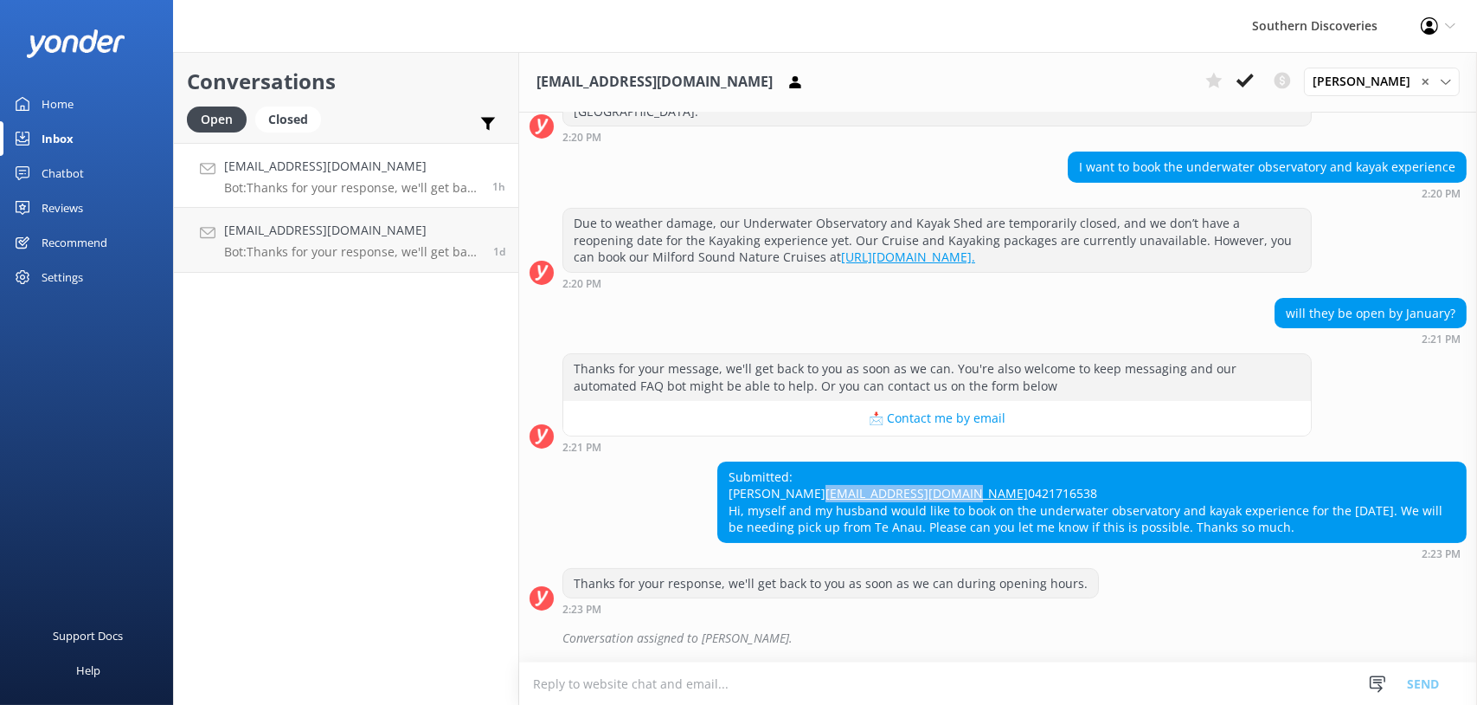
drag, startPoint x: 885, startPoint y: 477, endPoint x: 704, endPoint y: 477, distance: 180.9
click at [704, 477] on div "Submitted: [PERSON_NAME] [PERSON_NAME][EMAIL_ADDRESS][DOMAIN_NAME] 0421716538 H…" at bounding box center [998, 510] width 958 height 98
copy link "[EMAIL_ADDRESS][DOMAIN_NAME]"
drag, startPoint x: 725, startPoint y: 455, endPoint x: 827, endPoint y: 454, distance: 101.3
click at [827, 462] on div "Submitted: [PERSON_NAME] [PERSON_NAME][EMAIL_ADDRESS][DOMAIN_NAME] 0421716538 H…" at bounding box center [1092, 502] width 748 height 80
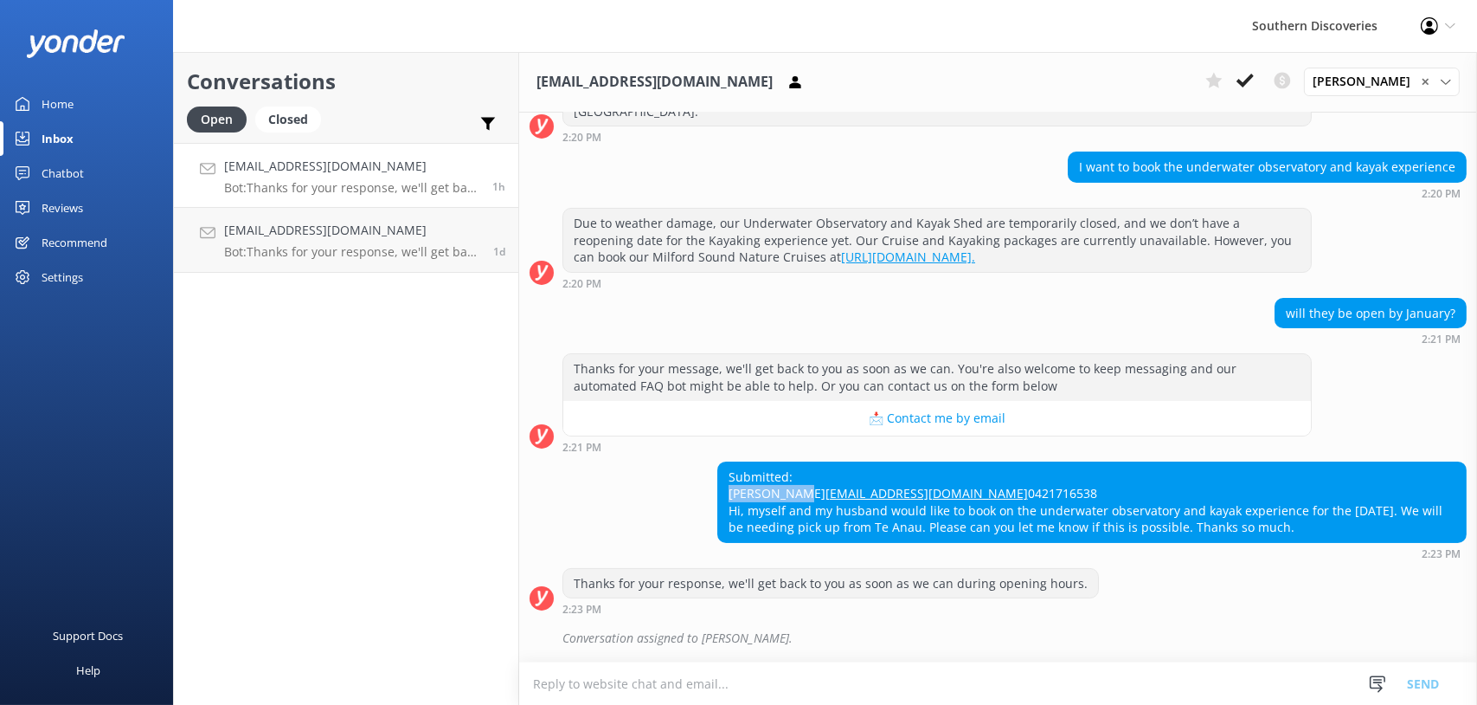
copy div "[PERSON_NAME]"
drag, startPoint x: 762, startPoint y: 508, endPoint x: 733, endPoint y: 512, distance: 28.9
click at [762, 508] on div "Submitted: [PERSON_NAME] [PERSON_NAME][EMAIL_ADDRESS][DOMAIN_NAME] 0421716538 H…" at bounding box center [1092, 502] width 748 height 80
drag, startPoint x: 725, startPoint y: 512, endPoint x: 1330, endPoint y: 535, distance: 605.4
click at [1330, 535] on div "Submitted: [PERSON_NAME] [PERSON_NAME][EMAIL_ADDRESS][DOMAIN_NAME] 0421716538 H…" at bounding box center [1092, 502] width 748 height 80
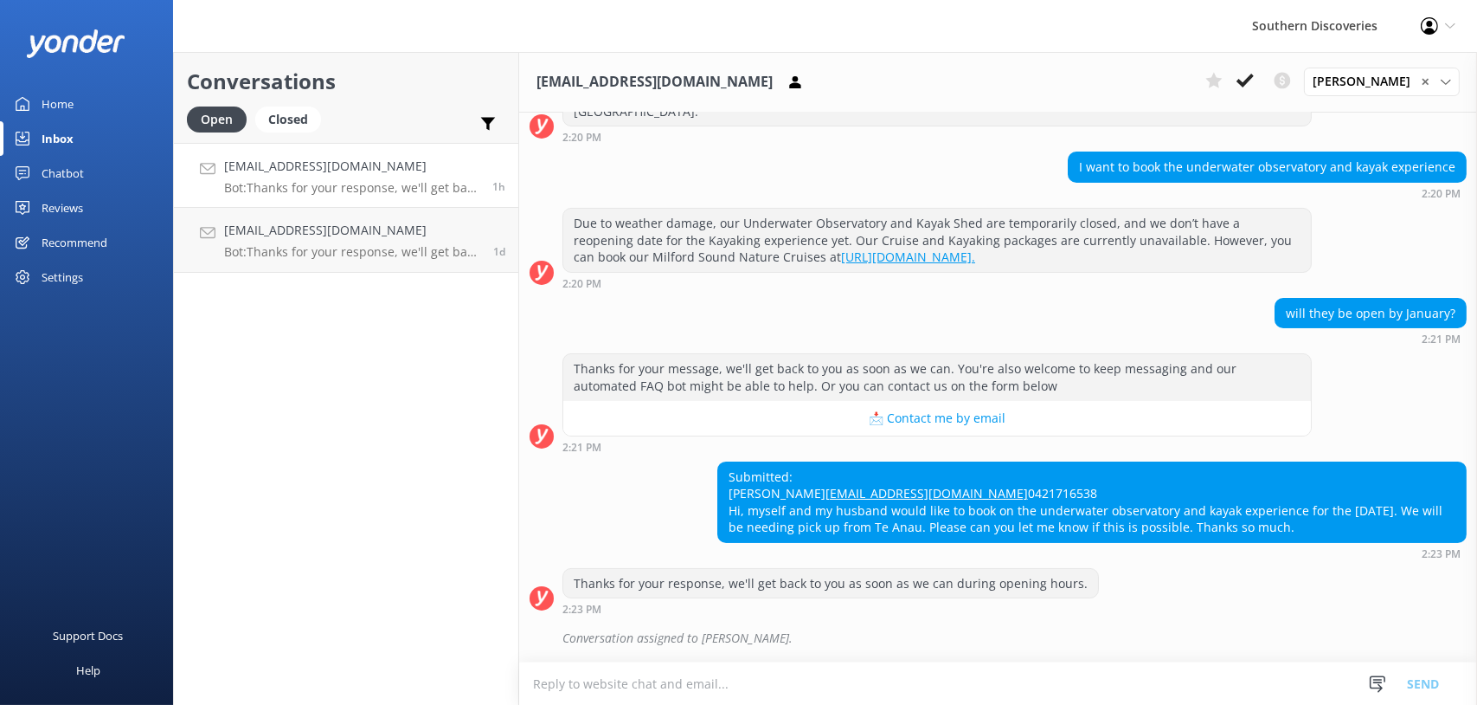
copy div "Hi, myself and my husband would like to book on the underwater observatory and …"
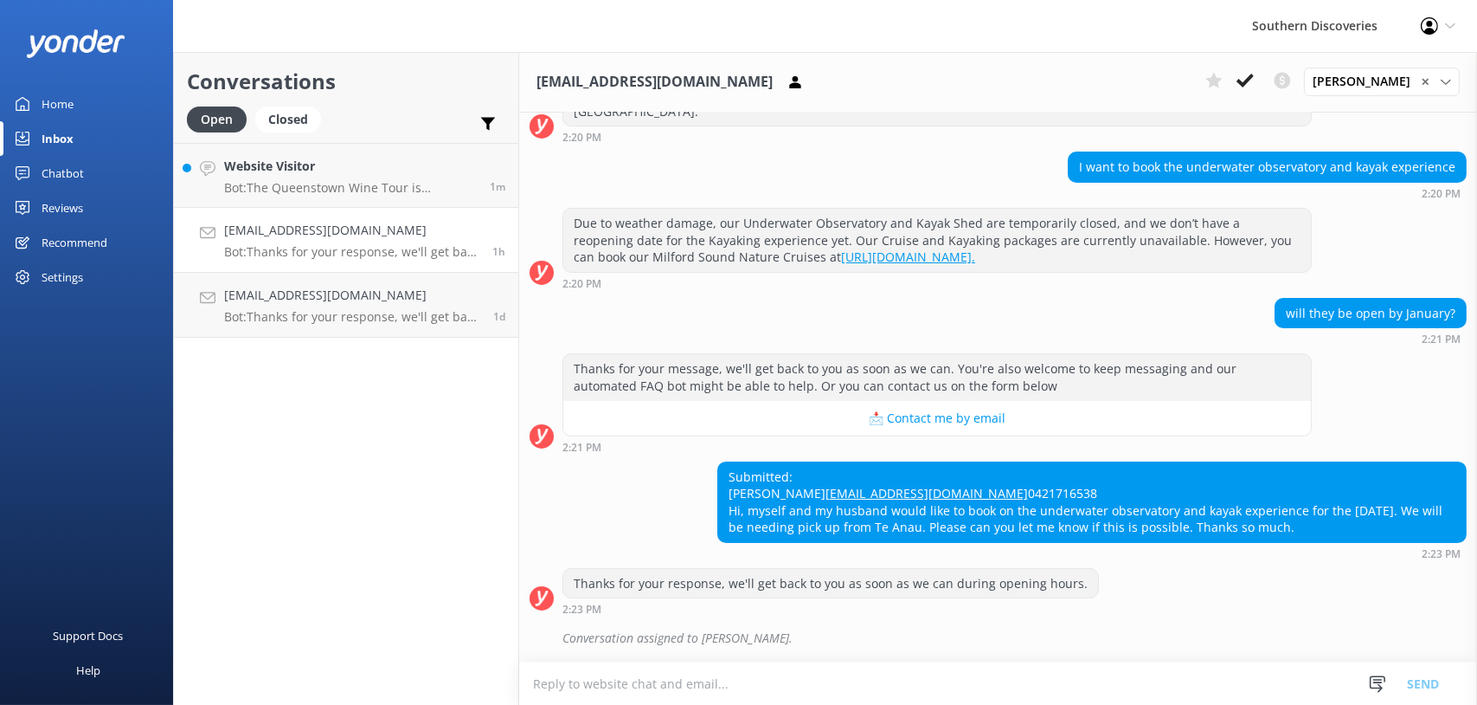
click at [302, 250] on p "Bot: Thanks for your response, we'll get back to you as soon as we can during o…" at bounding box center [351, 252] width 255 height 16
click at [1254, 75] on icon at bounding box center [1245, 80] width 17 height 17
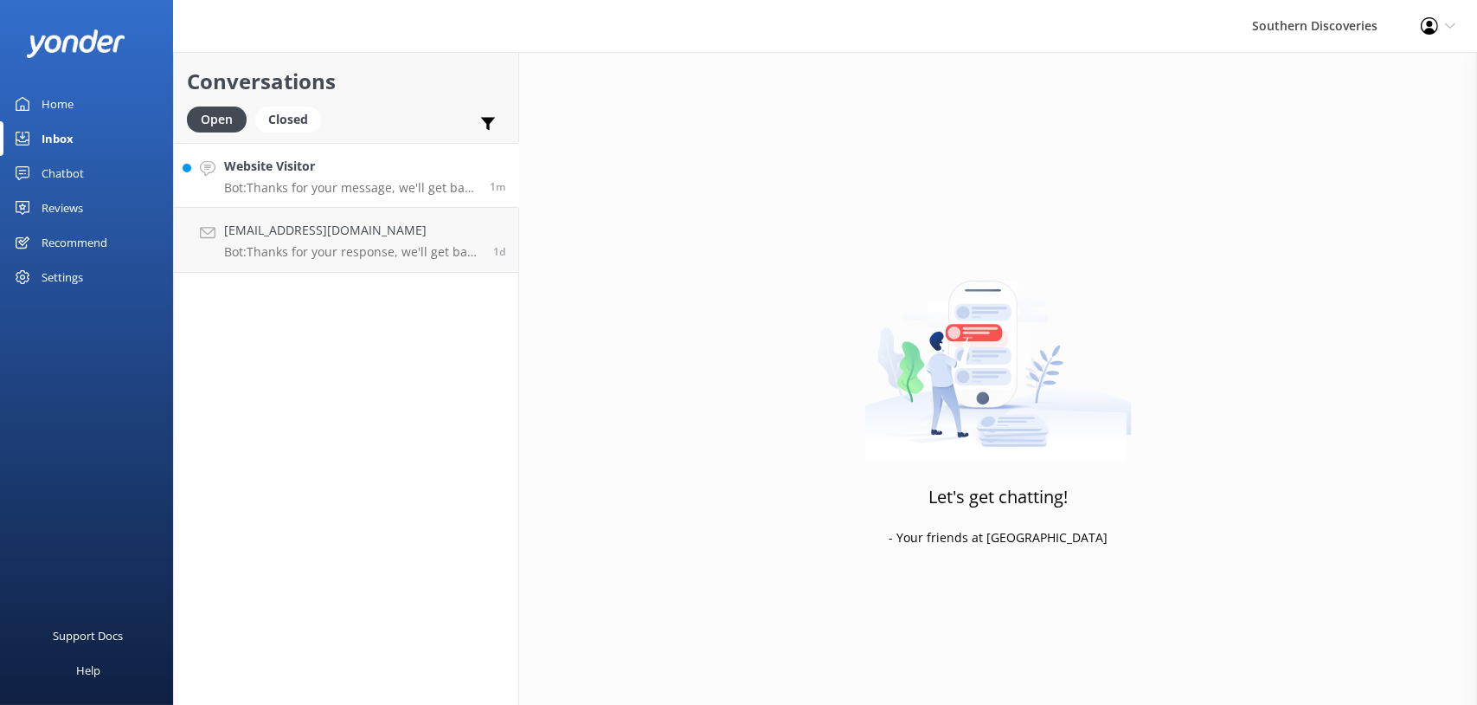
click at [314, 188] on p "Bot: Thanks for your message, we'll get back to you as soon as we can. You're a…" at bounding box center [350, 188] width 253 height 16
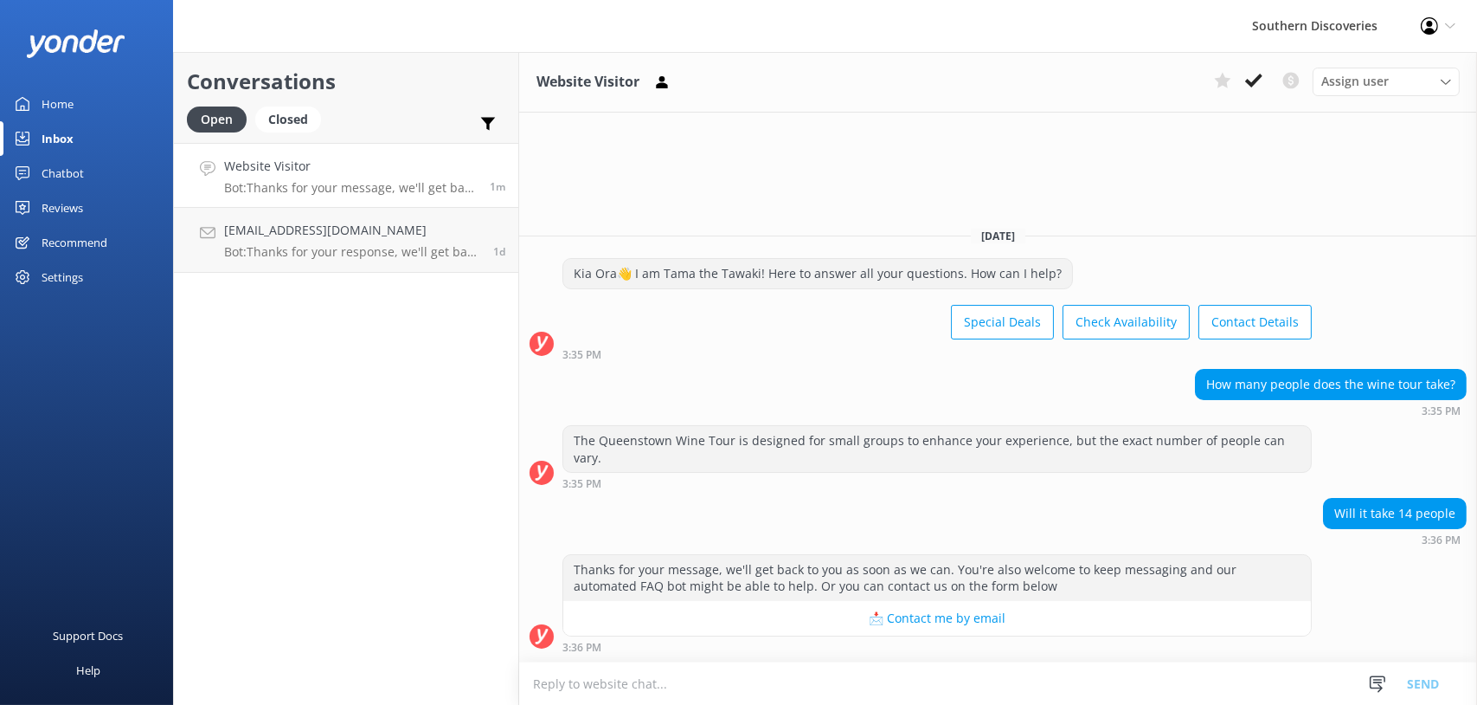
click at [316, 197] on link "Website Visitor Bot: Thanks for your message, we'll get back to you as soon as …" at bounding box center [346, 175] width 344 height 65
